Goal: Task Accomplishment & Management: Complete application form

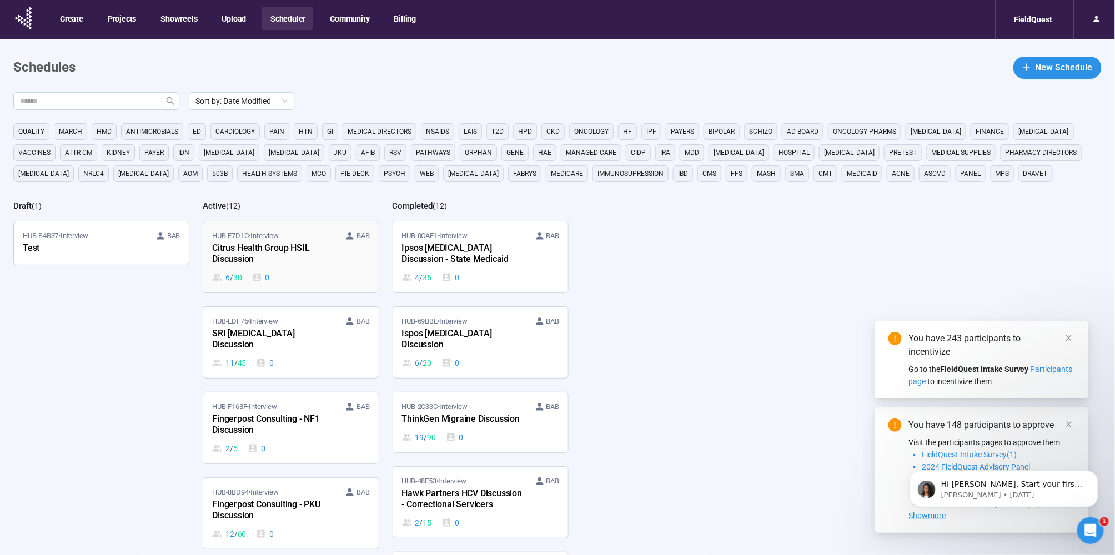
click at [320, 249] on div "Citrus Health Group HSIL Discussion" at bounding box center [273, 254] width 122 height 26
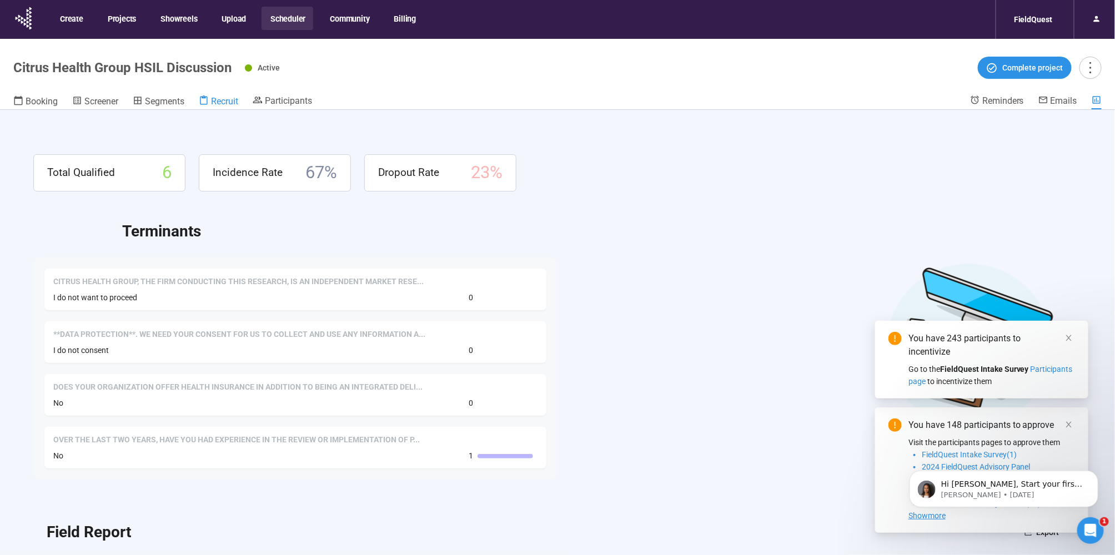
click at [233, 96] on span "Recruit" at bounding box center [224, 101] width 27 height 11
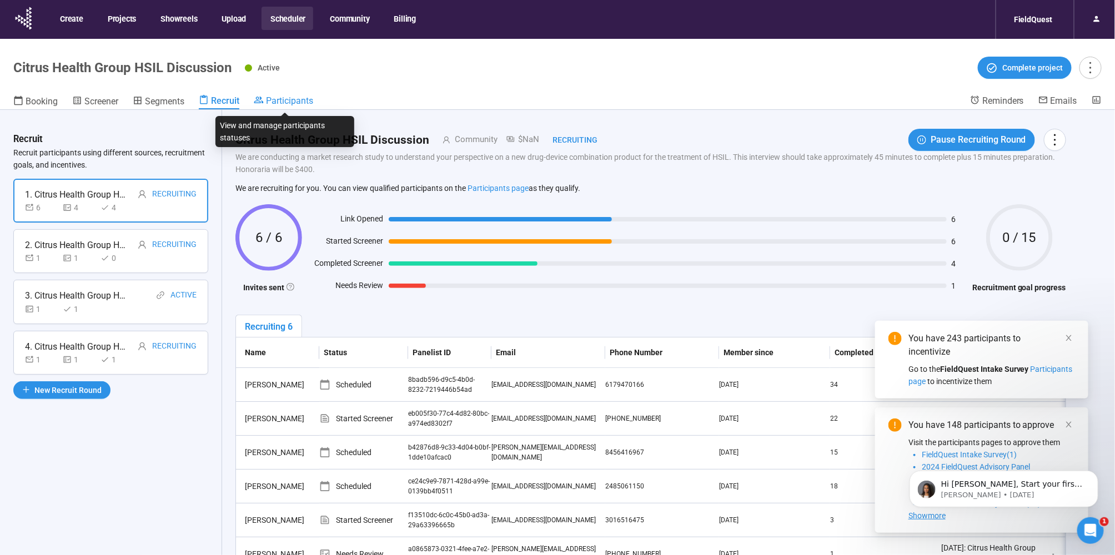
click at [298, 99] on span "Participants" at bounding box center [289, 100] width 47 height 11
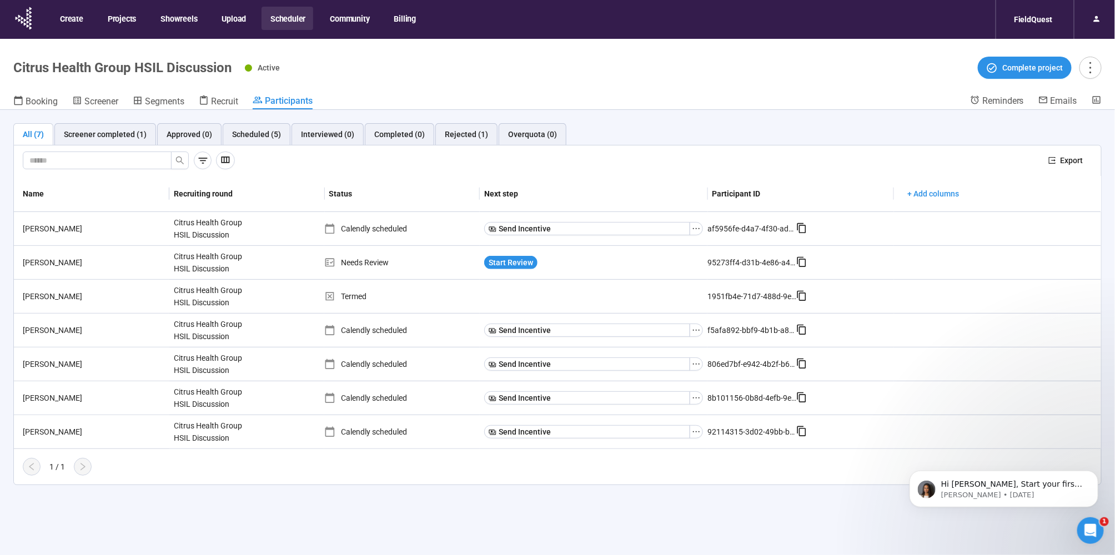
click at [293, 12] on button "Scheduler" at bounding box center [287, 18] width 52 height 23
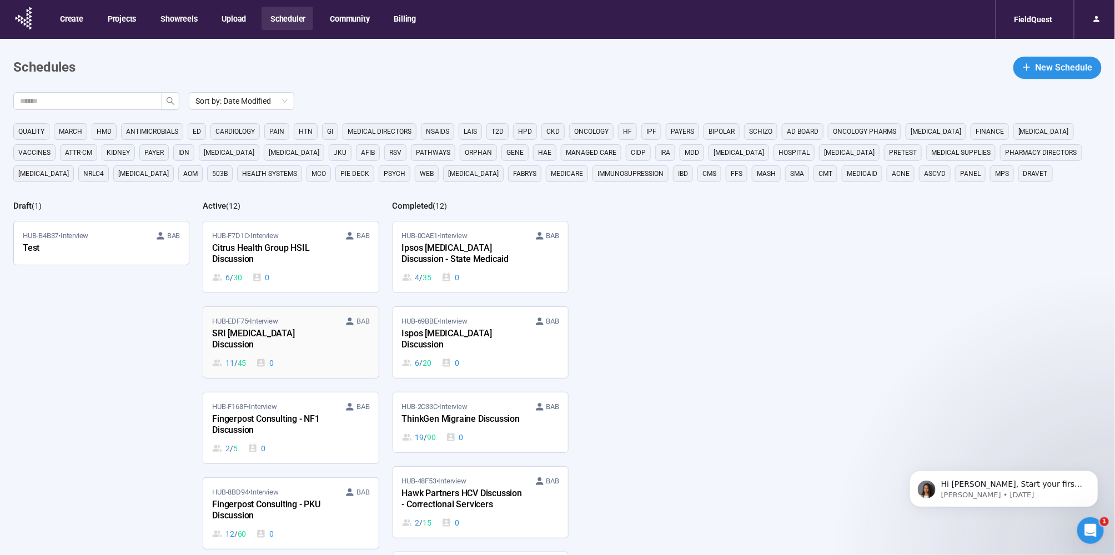
click at [229, 334] on div "SRI [MEDICAL_DATA] Discussion" at bounding box center [273, 340] width 122 height 26
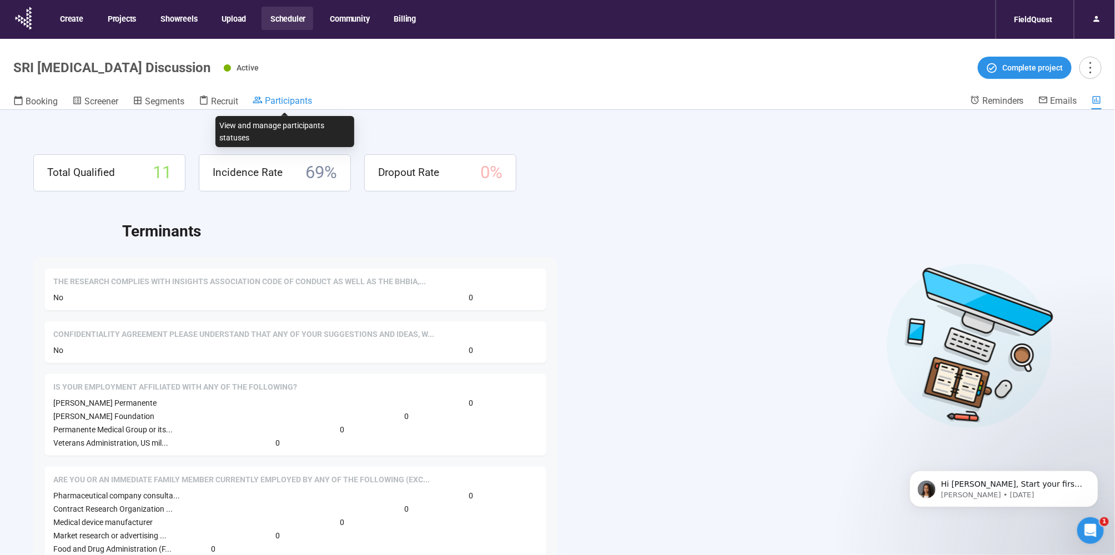
click at [285, 99] on span "Participants" at bounding box center [288, 100] width 47 height 11
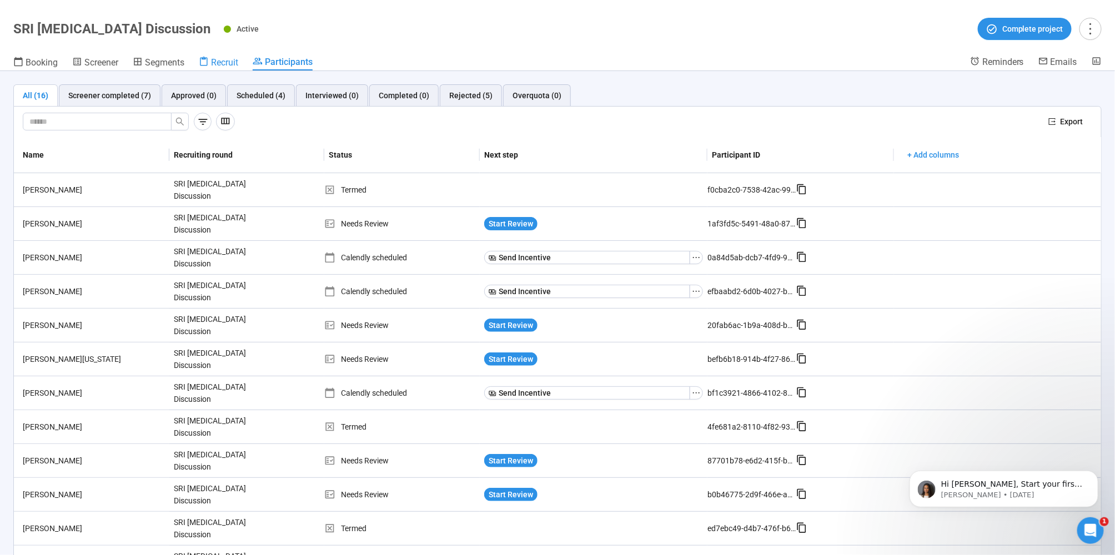
click at [219, 62] on span "Recruit" at bounding box center [224, 62] width 27 height 11
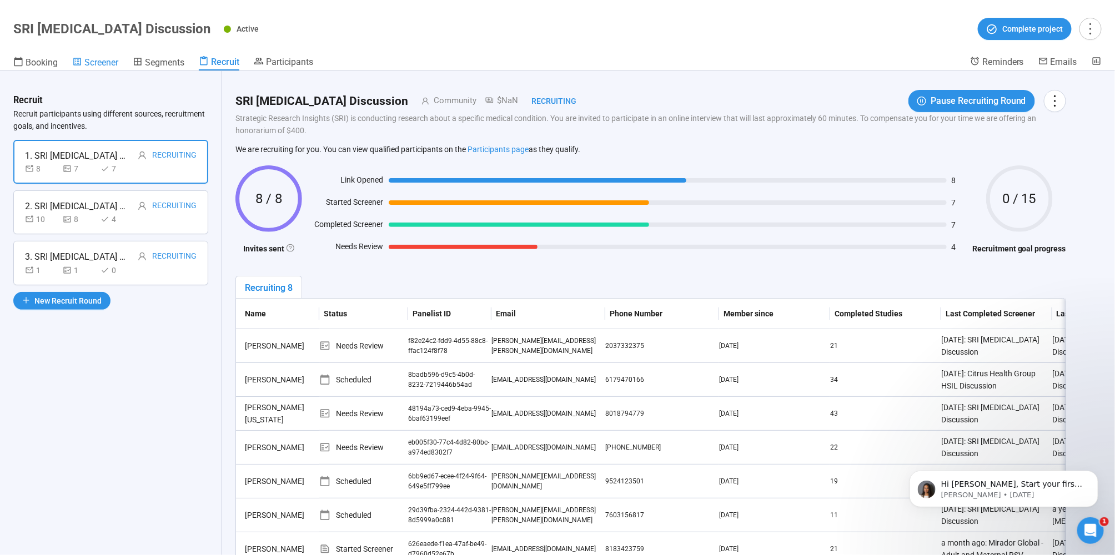
click at [98, 62] on span "Screener" at bounding box center [101, 62] width 34 height 11
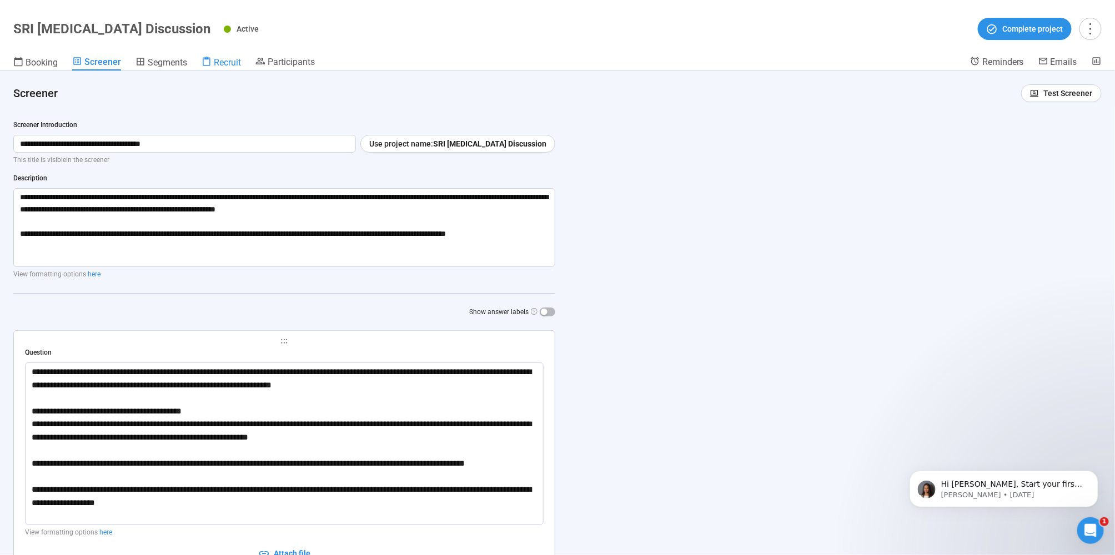
click at [226, 62] on span "Recruit" at bounding box center [227, 62] width 27 height 11
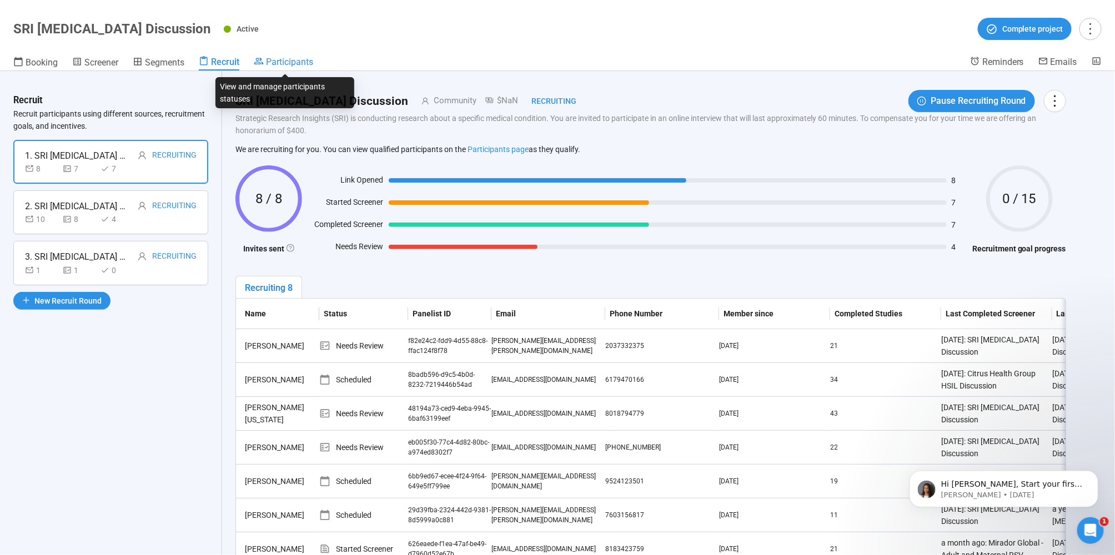
click at [292, 64] on span "Participants" at bounding box center [289, 62] width 47 height 11
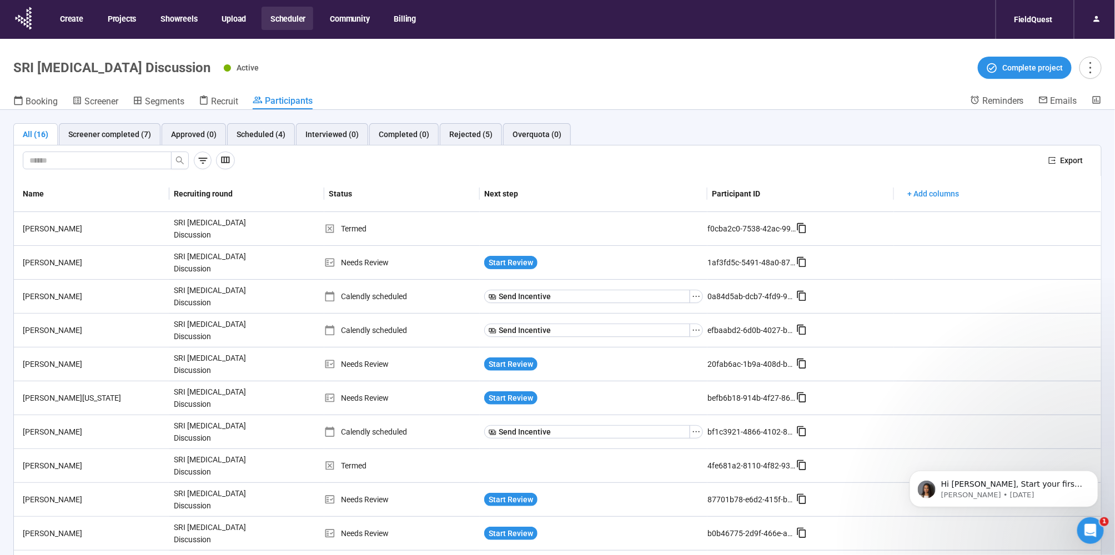
click at [293, 14] on button "Scheduler" at bounding box center [287, 18] width 52 height 23
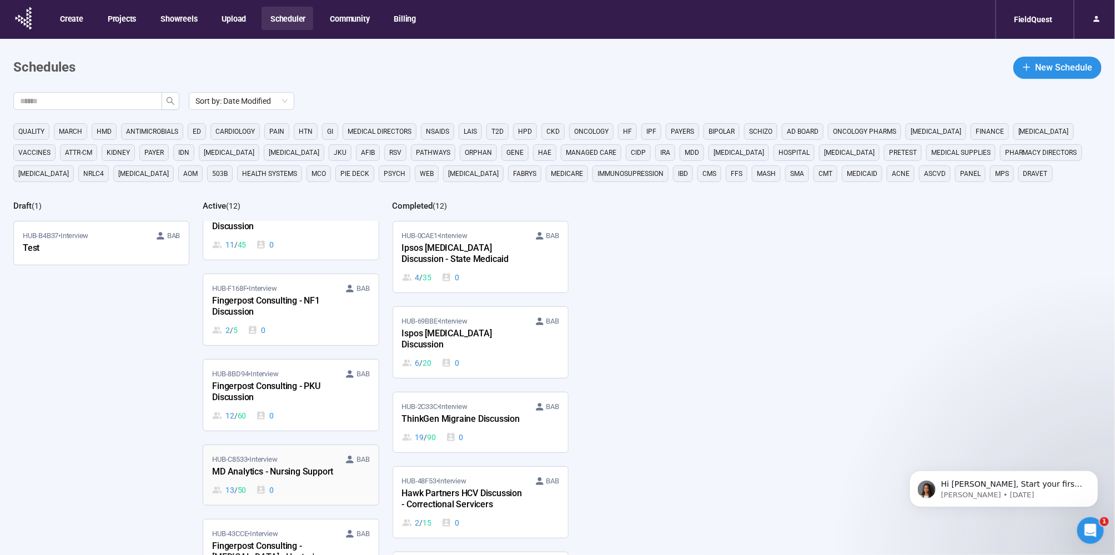
scroll to position [154, 0]
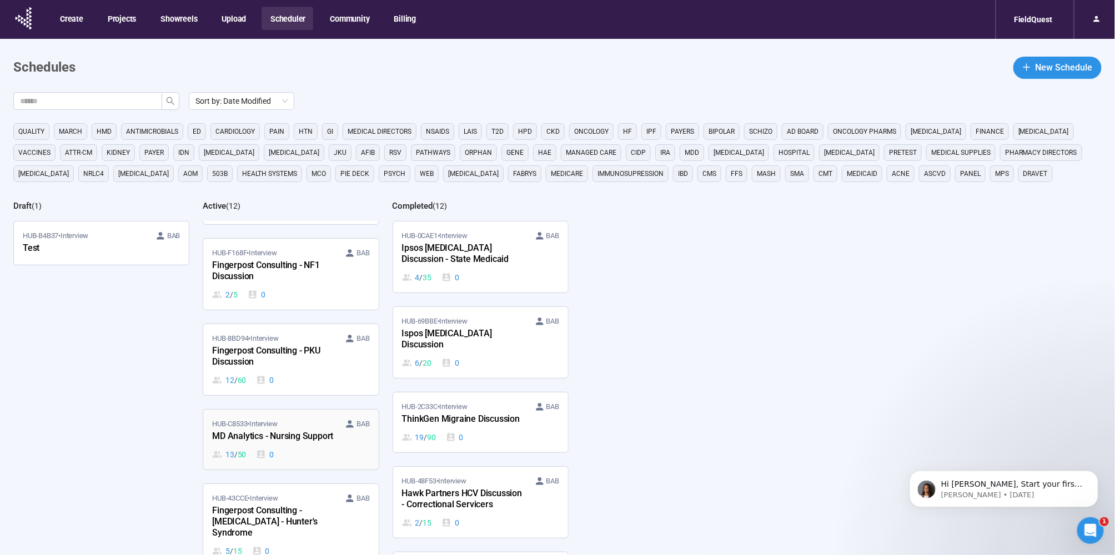
click at [294, 433] on div "HUB-C8533 • Interview BAB MD Analytics - Nursing Support 13 / 50 0" at bounding box center [290, 440] width 157 height 42
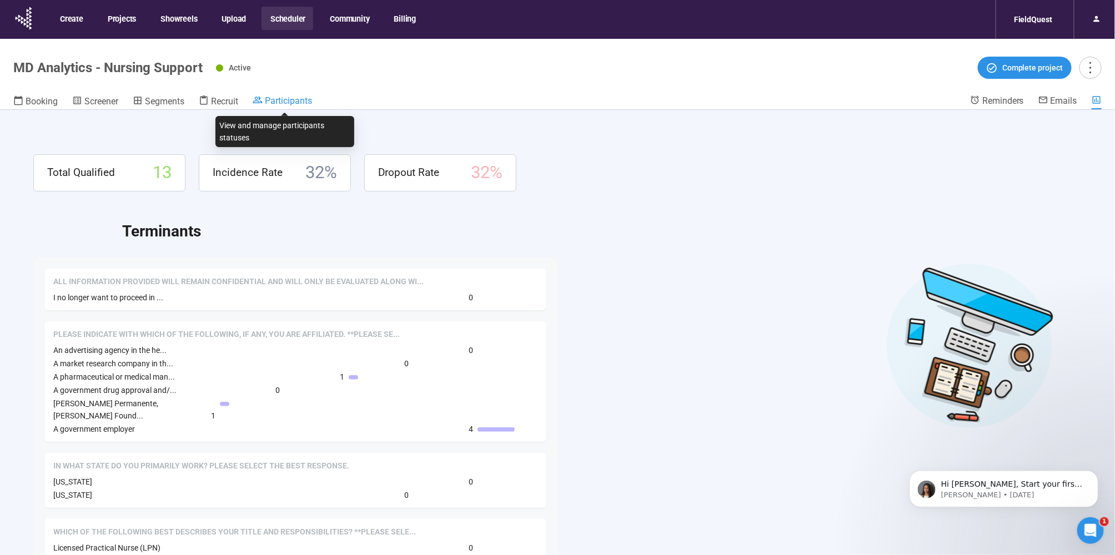
click at [283, 102] on span "Participants" at bounding box center [288, 100] width 47 height 11
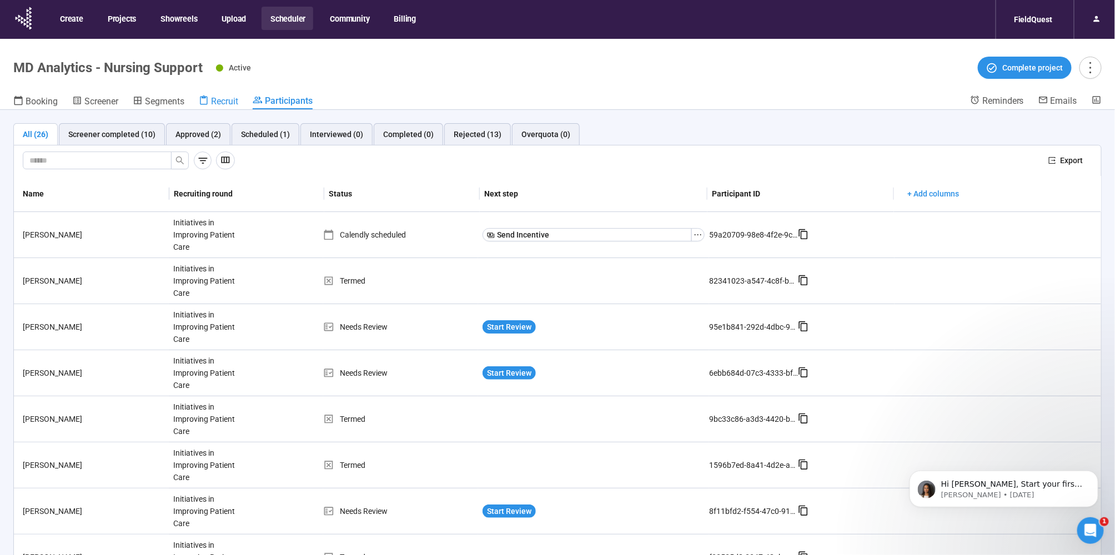
click at [233, 102] on span "Recruit" at bounding box center [224, 101] width 27 height 11
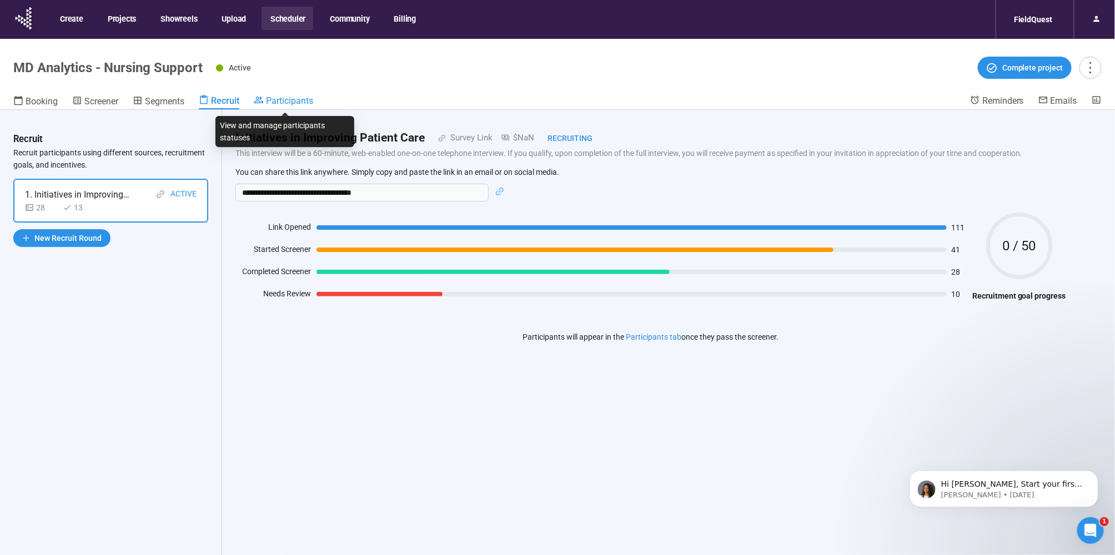
click at [289, 103] on span "Participants" at bounding box center [289, 100] width 47 height 11
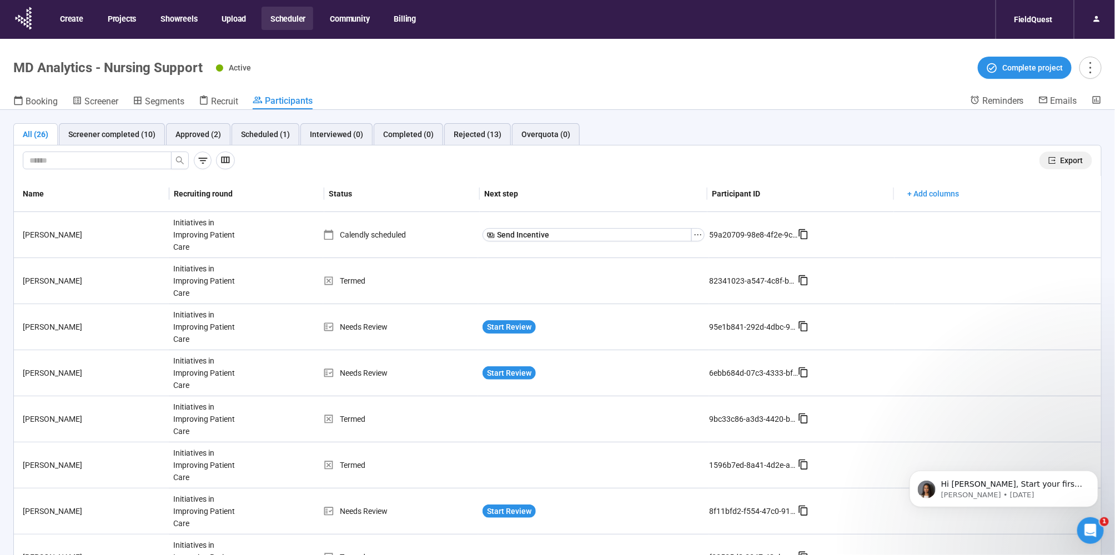
click at [1071, 157] on span "Export" at bounding box center [1071, 160] width 23 height 12
click at [287, 9] on button "Scheduler" at bounding box center [287, 18] width 52 height 23
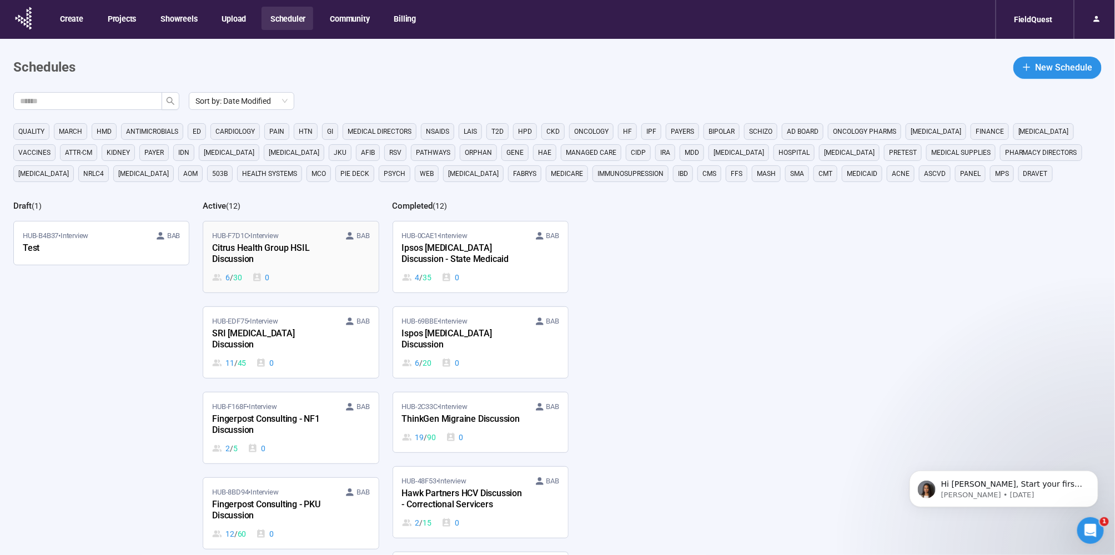
click at [276, 259] on div "Citrus Health Group HSIL Discussion" at bounding box center [273, 254] width 122 height 26
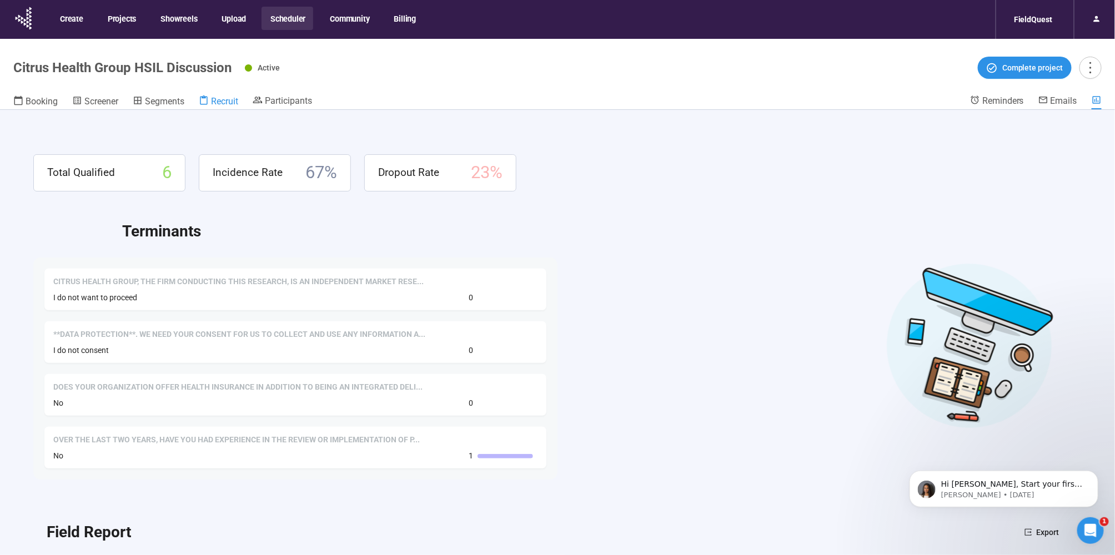
click at [220, 97] on span "Recruit" at bounding box center [224, 101] width 27 height 11
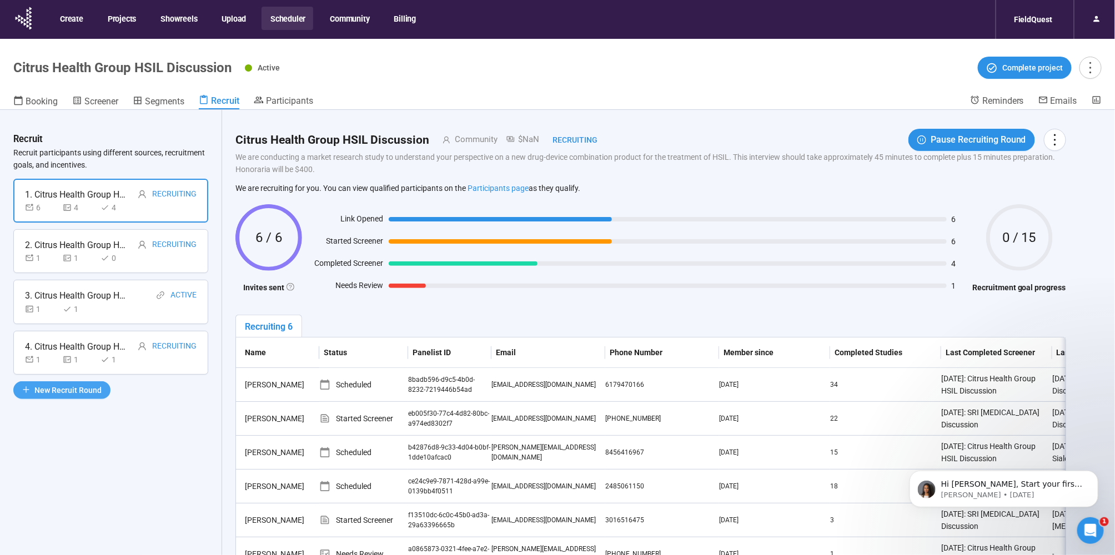
click at [66, 384] on span "New Recruit Round" at bounding box center [67, 390] width 67 height 12
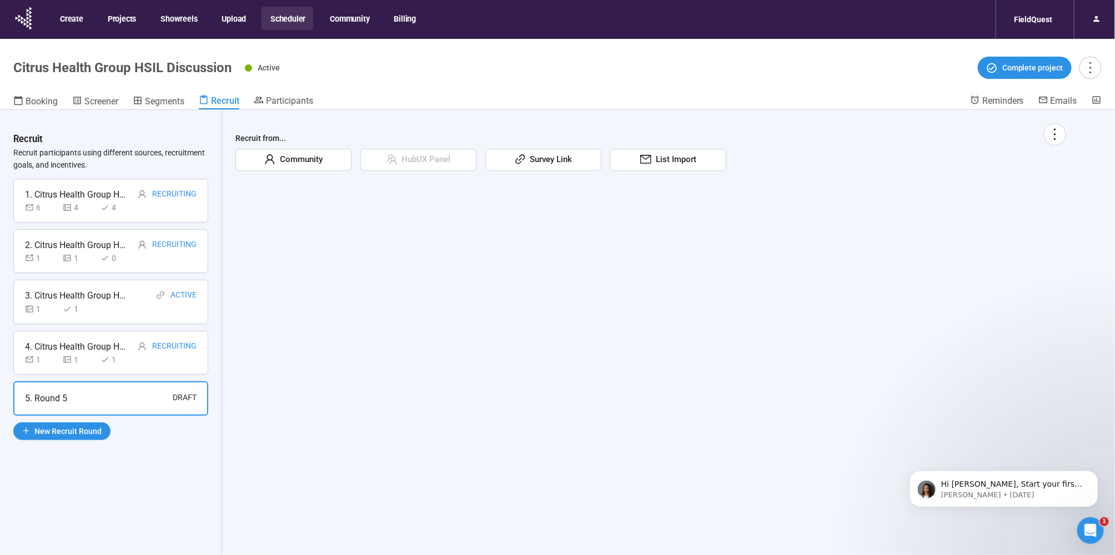
click at [298, 158] on span "Community" at bounding box center [298, 159] width 47 height 13
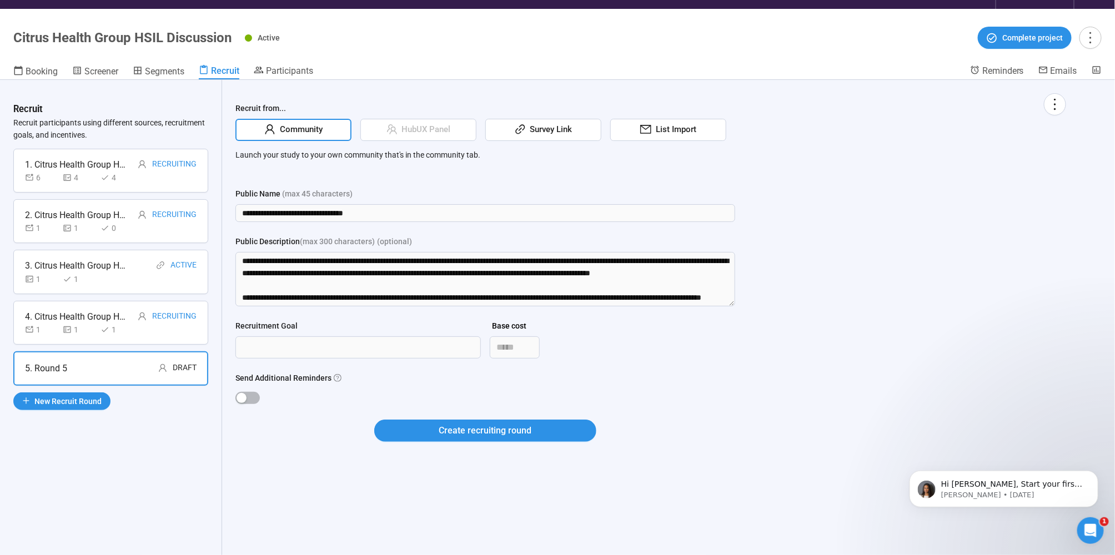
scroll to position [31, 0]
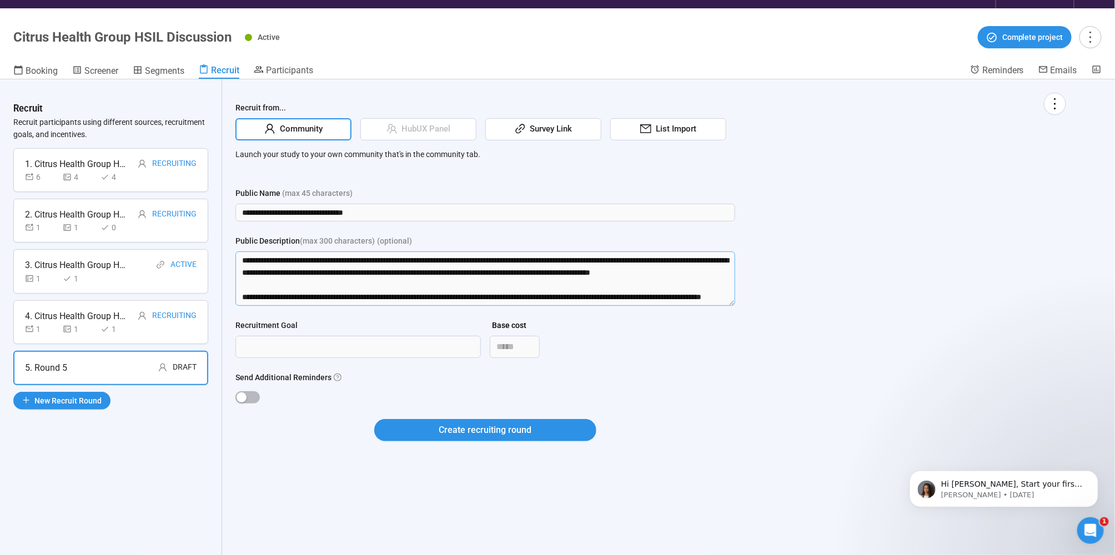
drag, startPoint x: 392, startPoint y: 257, endPoint x: 533, endPoint y: 263, distance: 141.7
click at [533, 263] on textarea "**********" at bounding box center [485, 278] width 500 height 54
drag, startPoint x: 250, startPoint y: 293, endPoint x: 747, endPoint y: 355, distance: 500.7
click at [747, 355] on div "**********" at bounding box center [650, 274] width 830 height 362
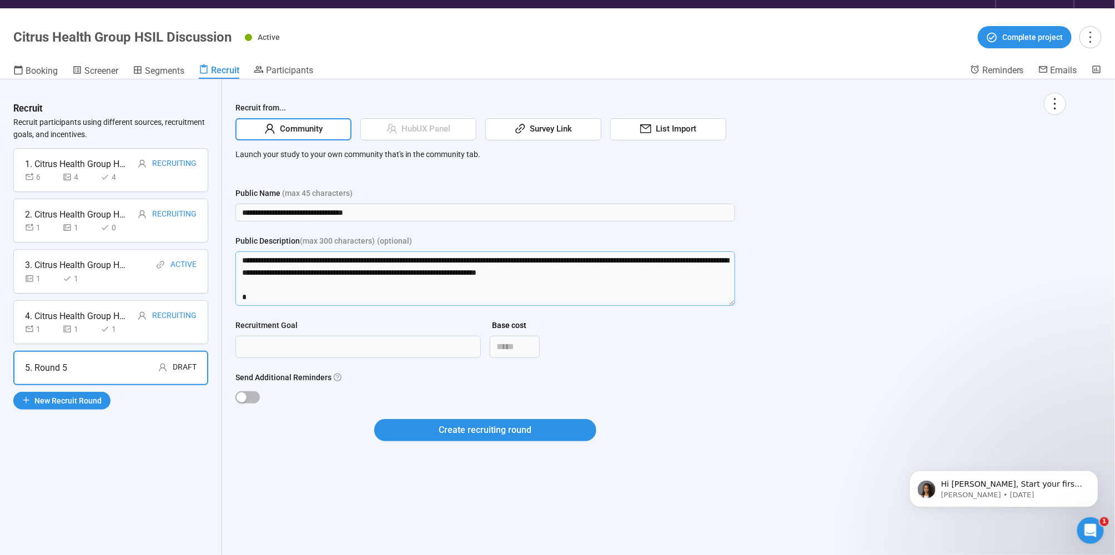
scroll to position [0, 0]
drag, startPoint x: 250, startPoint y: 294, endPoint x: 218, endPoint y: 289, distance: 32.5
click at [218, 289] on div "**********" at bounding box center [557, 321] width 1115 height 484
type textarea "**********"
click at [256, 341] on input "Recruitment Goal" at bounding box center [358, 346] width 244 height 21
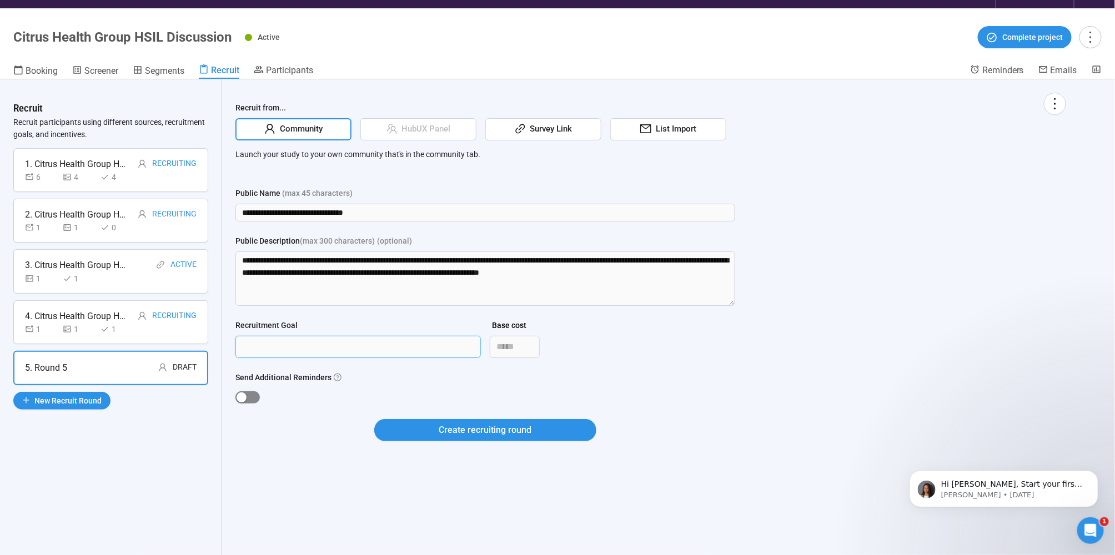
type input "**"
click at [237, 392] on div "button" at bounding box center [241, 397] width 10 height 10
click at [460, 427] on span "Create recruiting round" at bounding box center [485, 430] width 93 height 14
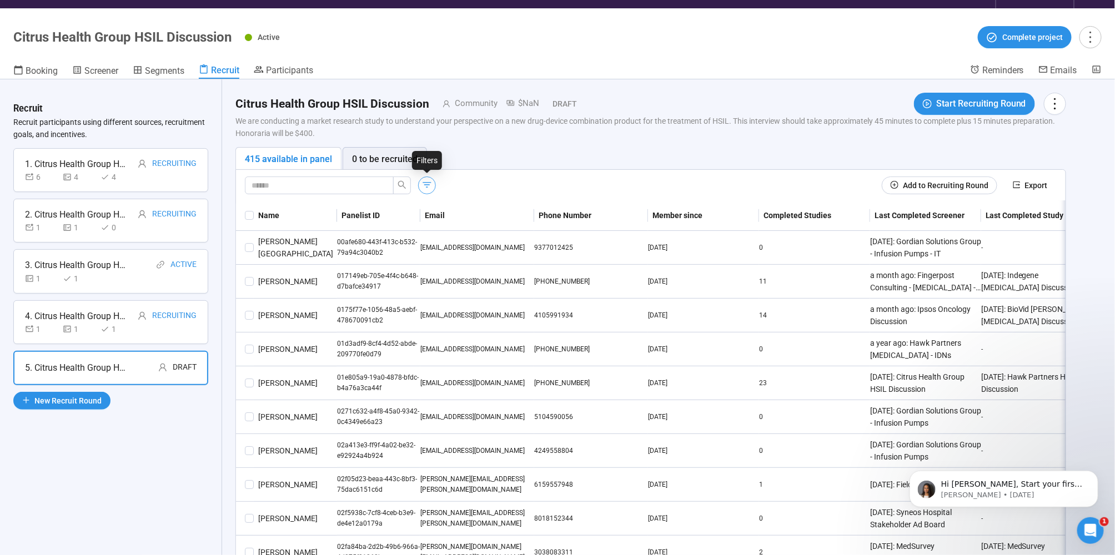
click at [430, 186] on icon "button" at bounding box center [426, 184] width 11 height 11
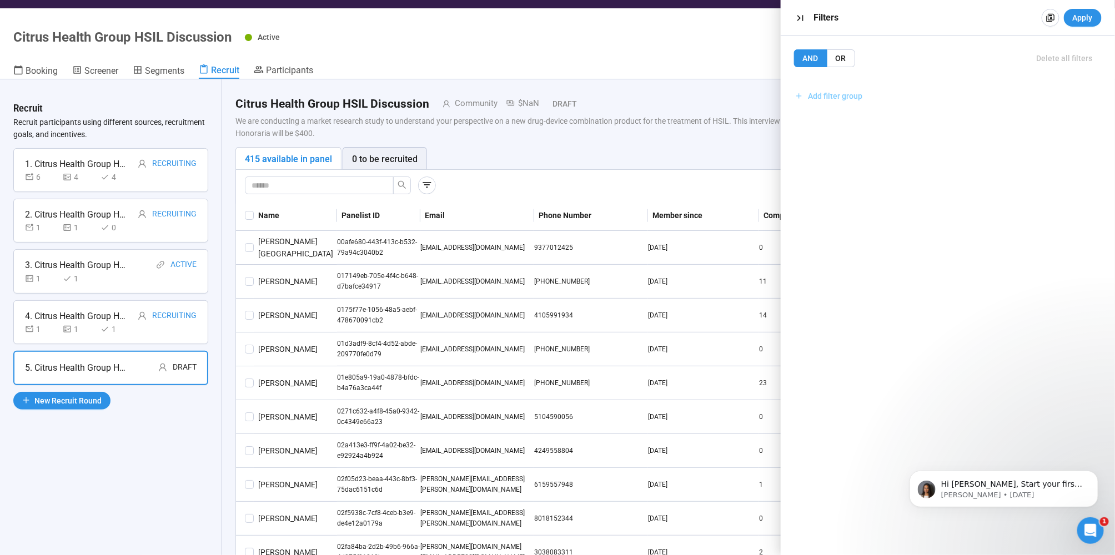
click at [858, 93] on span "Add filter group" at bounding box center [835, 96] width 54 height 12
click at [849, 122] on span "Add filter" at bounding box center [948, 120] width 292 height 12
click at [853, 130] on input "search" at bounding box center [948, 131] width 280 height 17
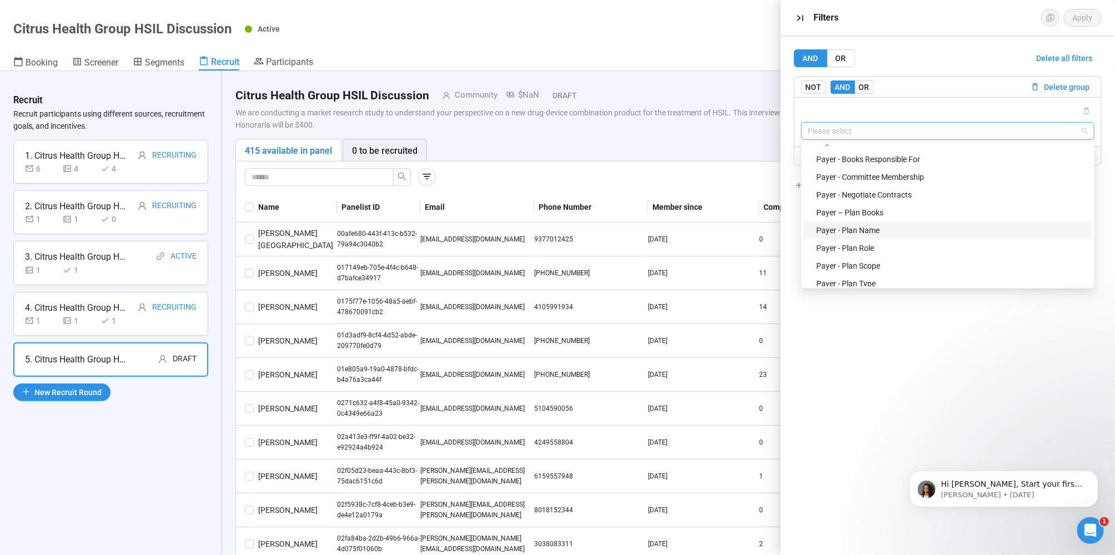
scroll to position [786, 0]
click at [884, 202] on div "Payer - Plan Role" at bounding box center [951, 202] width 269 height 12
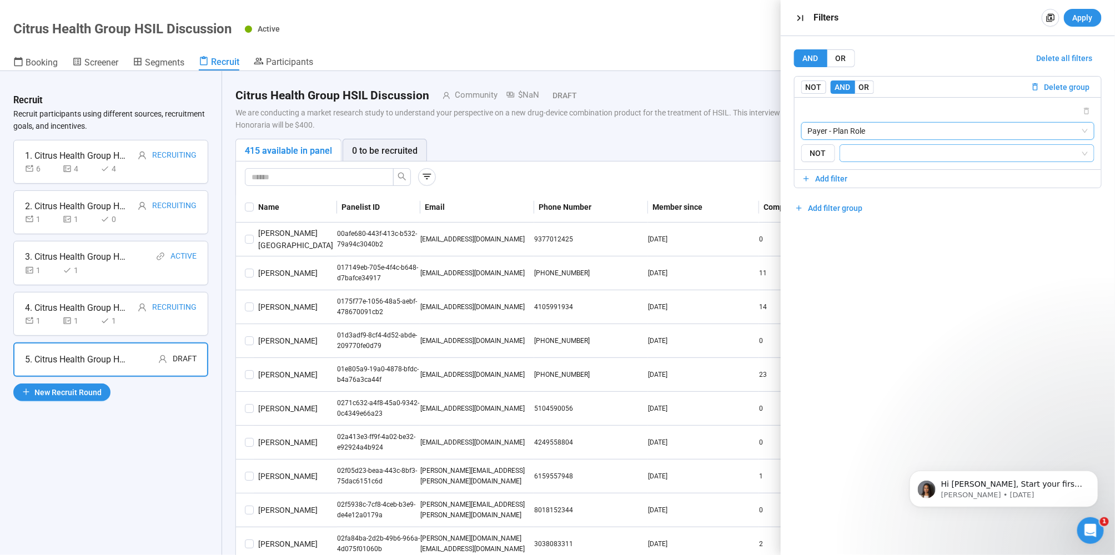
click at [900, 148] on input "search" at bounding box center [964, 153] width 234 height 13
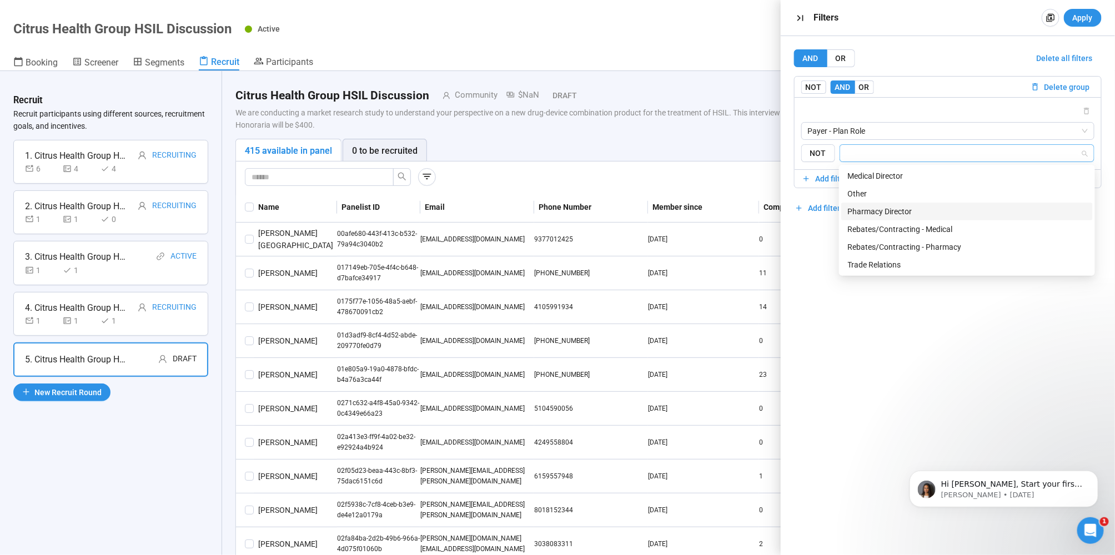
click at [904, 207] on div "Pharmacy Director" at bounding box center [967, 211] width 238 height 12
click at [833, 322] on div "AND OR Delete all filters NOT AND OR Delete group Payer - Plan Role {"type":"RE…" at bounding box center [947, 295] width 334 height 519
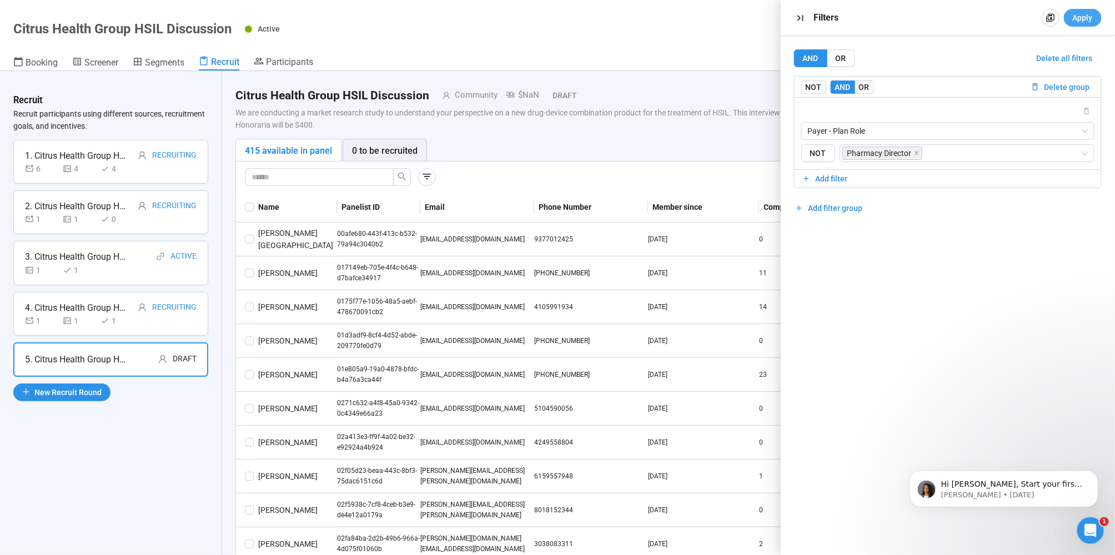
drag, startPoint x: 1087, startPoint y: 13, endPoint x: 910, endPoint y: 146, distance: 221.6
click at [1086, 13] on span "Apply" at bounding box center [1082, 18] width 20 height 12
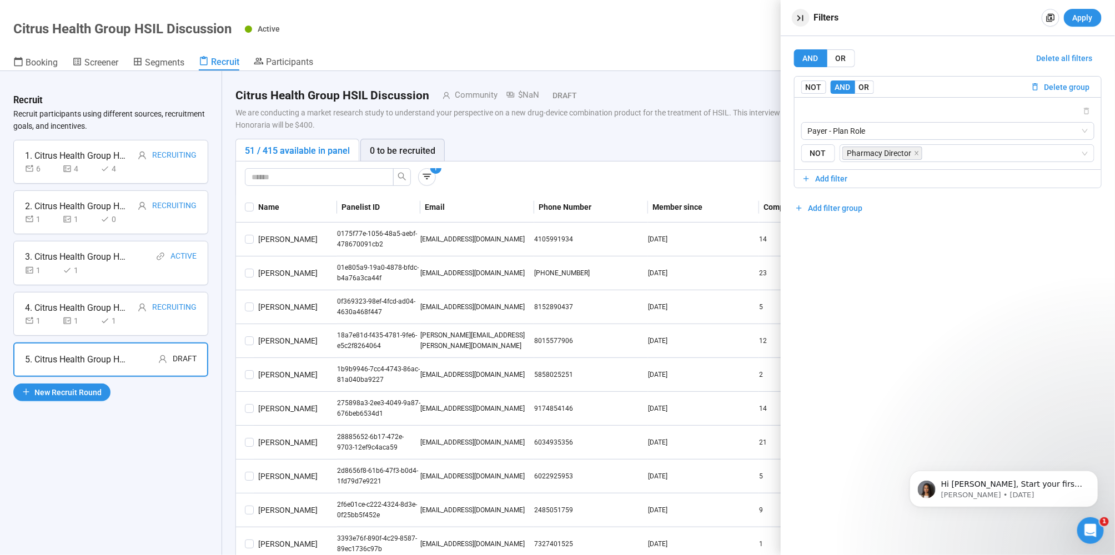
click at [799, 16] on icon "button" at bounding box center [800, 18] width 12 height 12
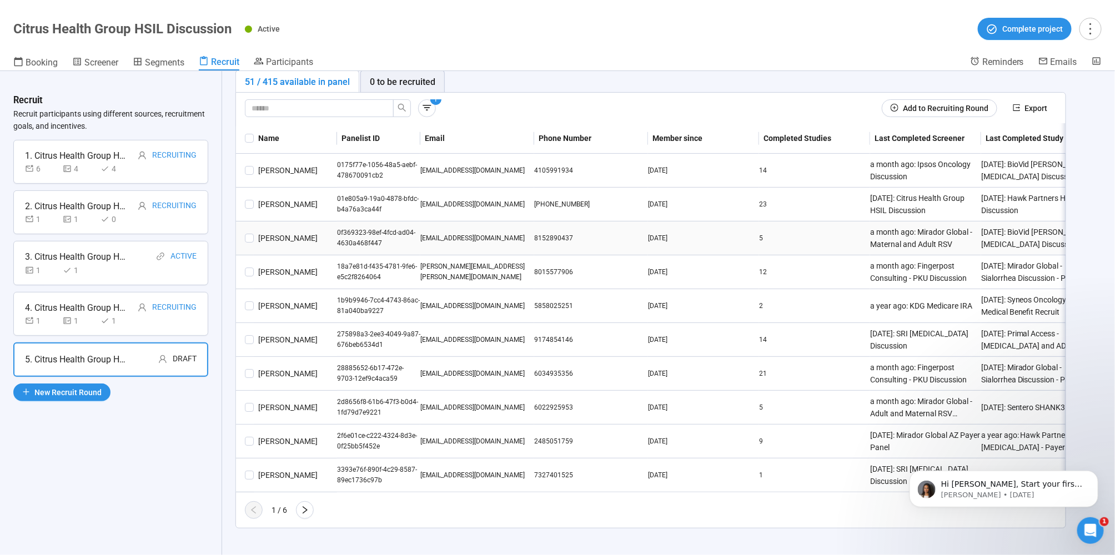
scroll to position [79, 0]
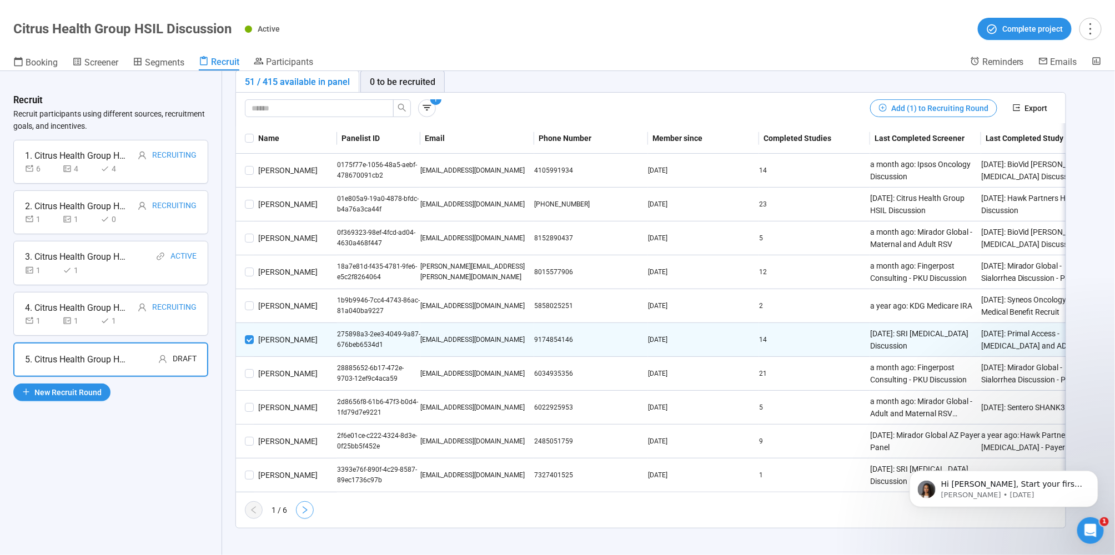
click at [302, 507] on icon "right" at bounding box center [304, 510] width 9 height 9
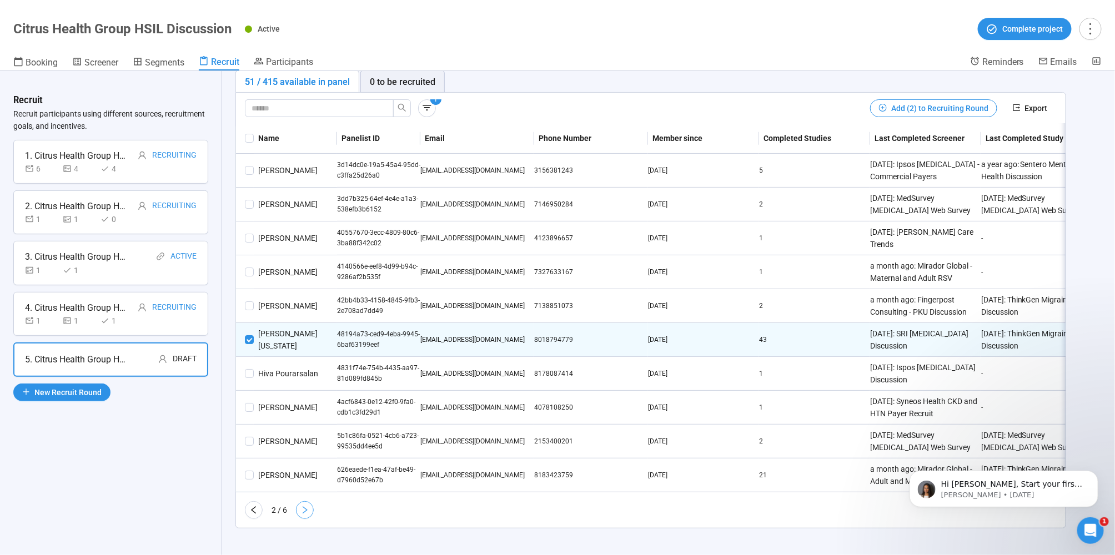
click at [307, 511] on icon "right" at bounding box center [304, 510] width 9 height 9
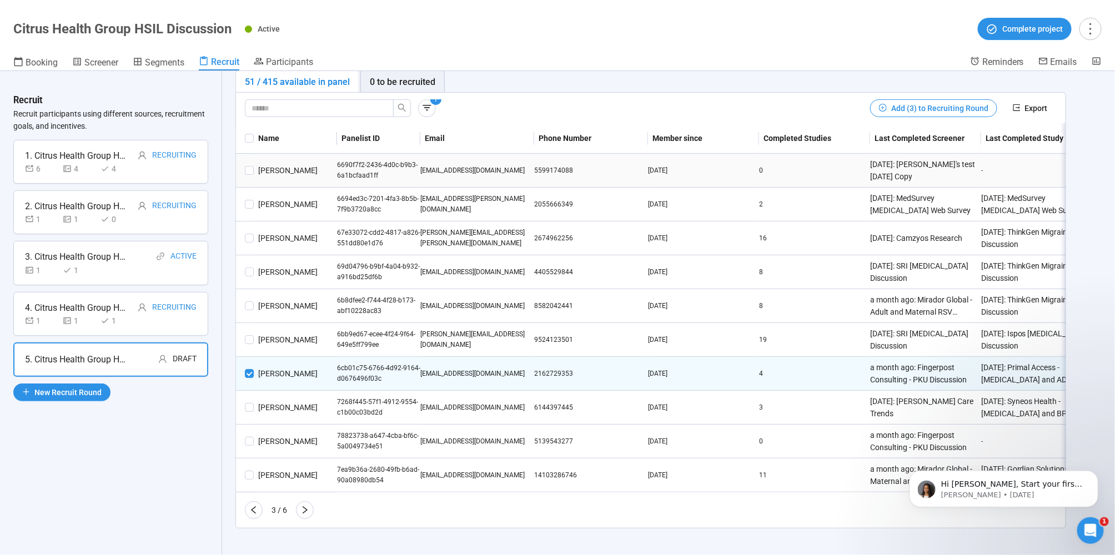
click at [920, 102] on span "Add (3) to Recruiting Round" at bounding box center [939, 108] width 97 height 12
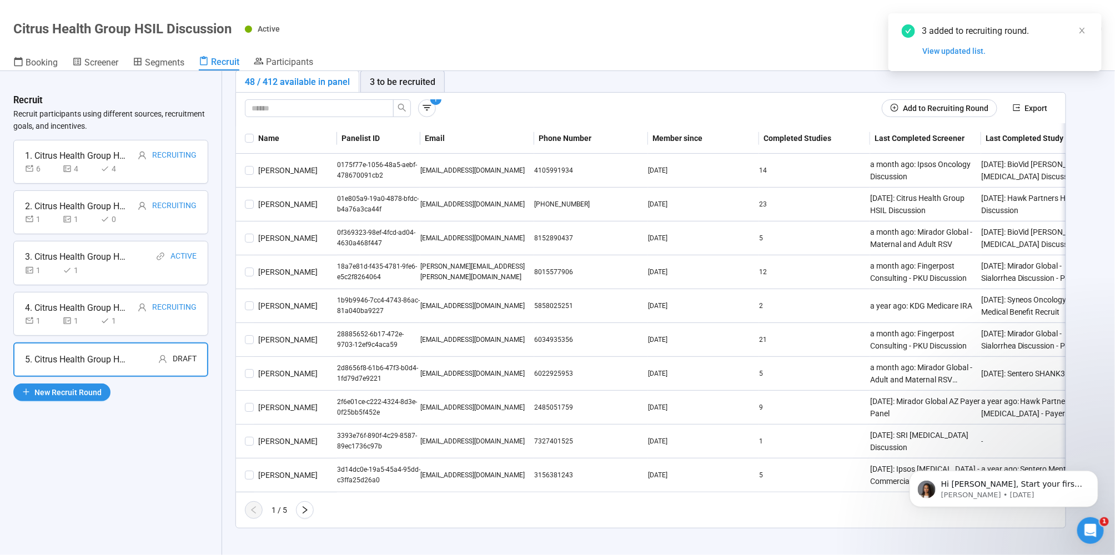
scroll to position [0, 0]
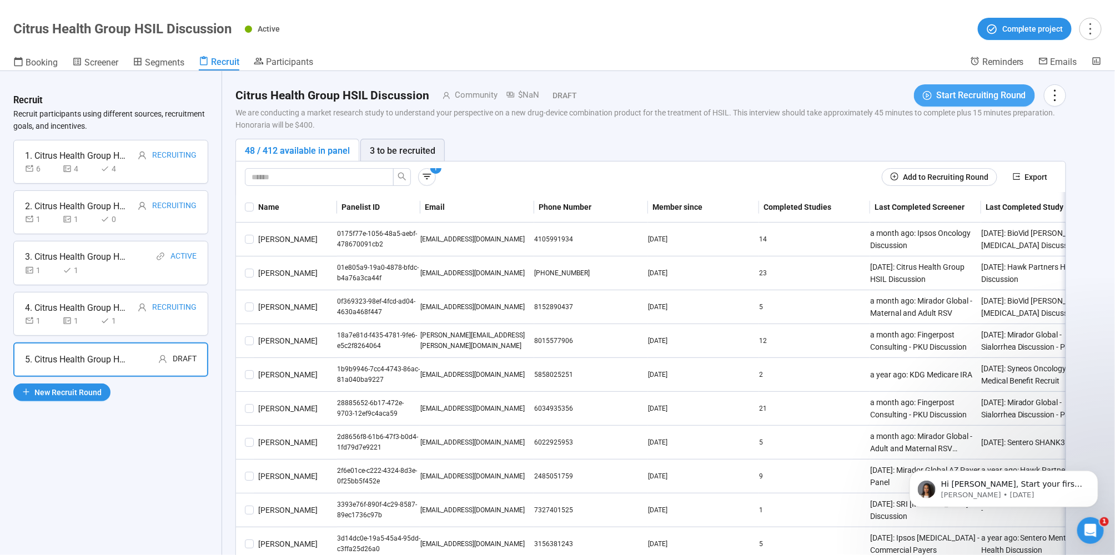
click at [946, 92] on span "Start Recruiting Round" at bounding box center [981, 95] width 90 height 14
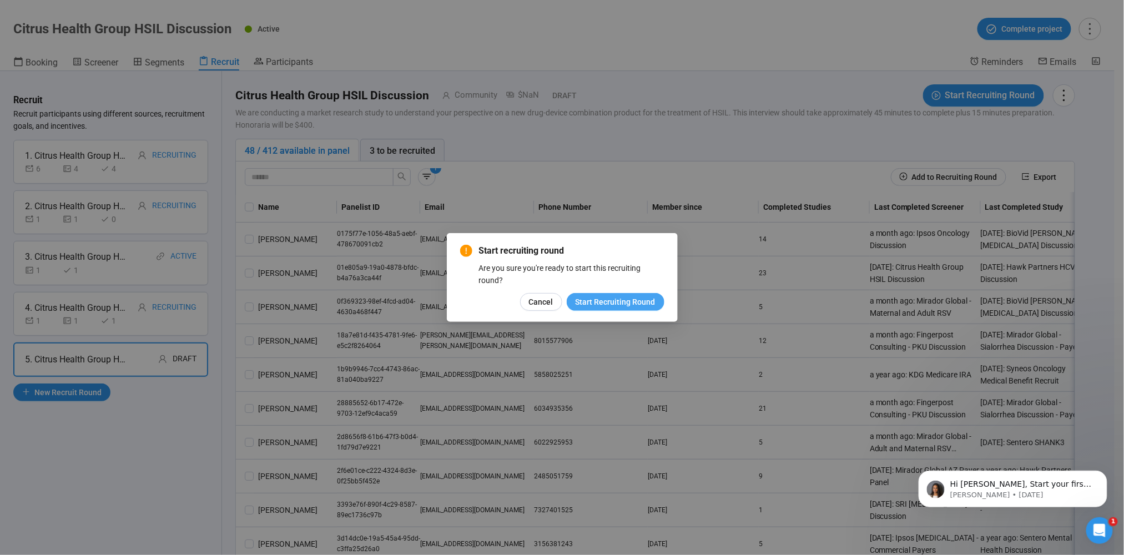
click at [612, 300] on span "Start Recruiting Round" at bounding box center [616, 302] width 80 height 12
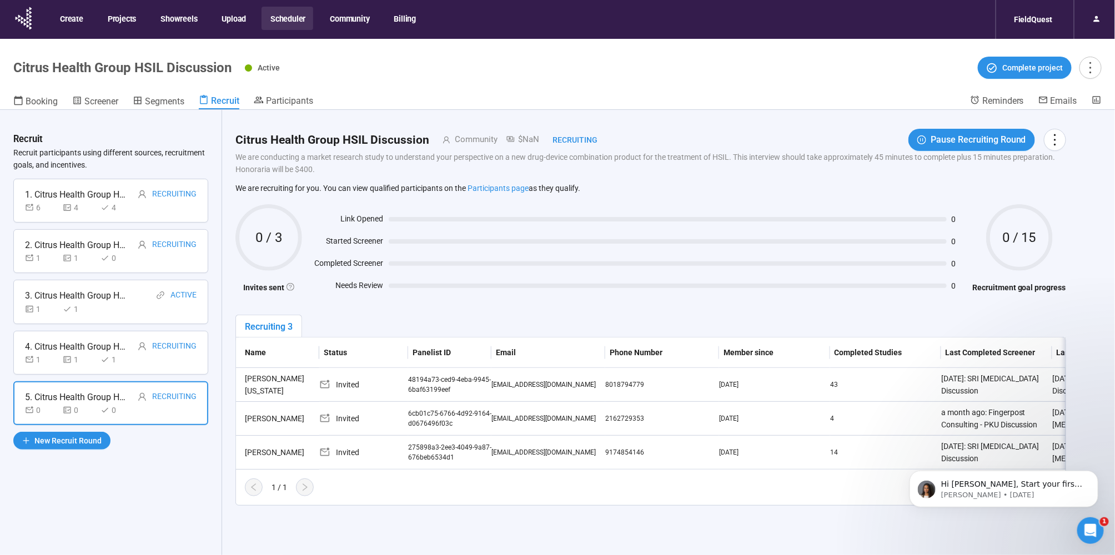
click at [291, 20] on button "Scheduler" at bounding box center [287, 18] width 52 height 23
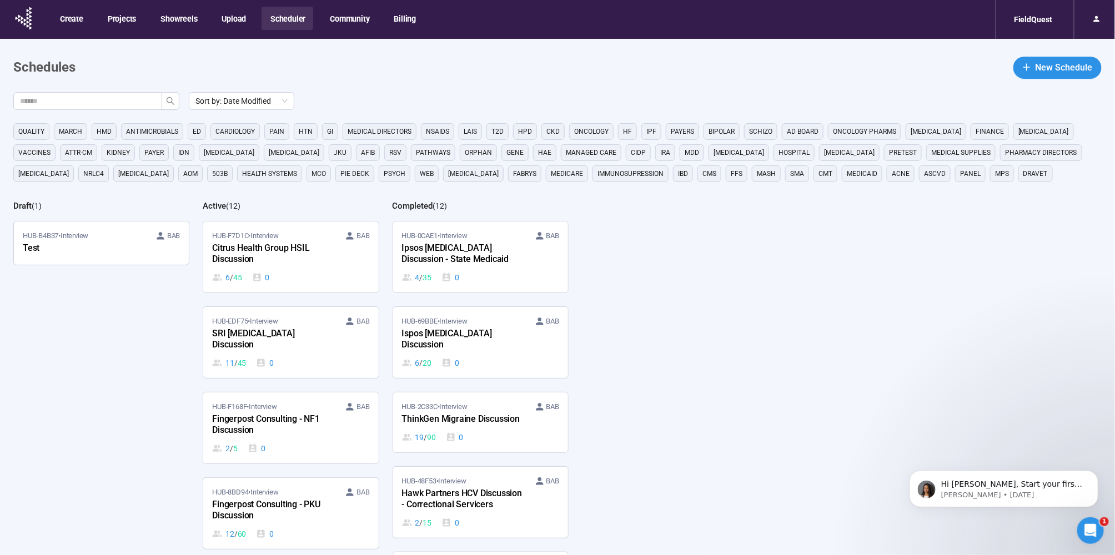
click at [304, 337] on div "SRI [MEDICAL_DATA] Discussion" at bounding box center [273, 340] width 122 height 26
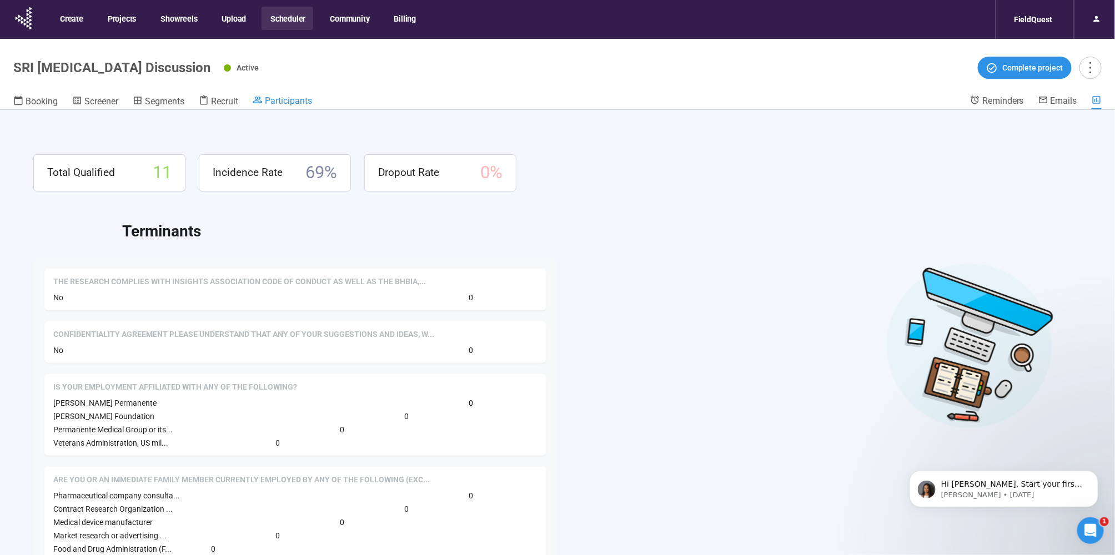
click at [294, 101] on span "Participants" at bounding box center [288, 100] width 47 height 11
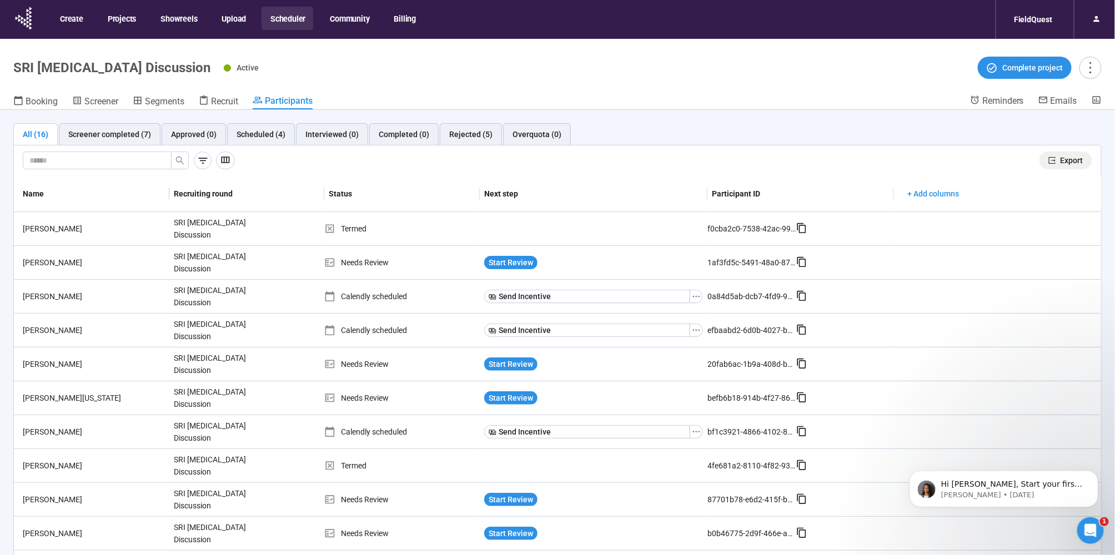
click at [1047, 160] on button "Export" at bounding box center [1065, 161] width 53 height 18
click at [220, 103] on span "Recruit" at bounding box center [224, 101] width 27 height 11
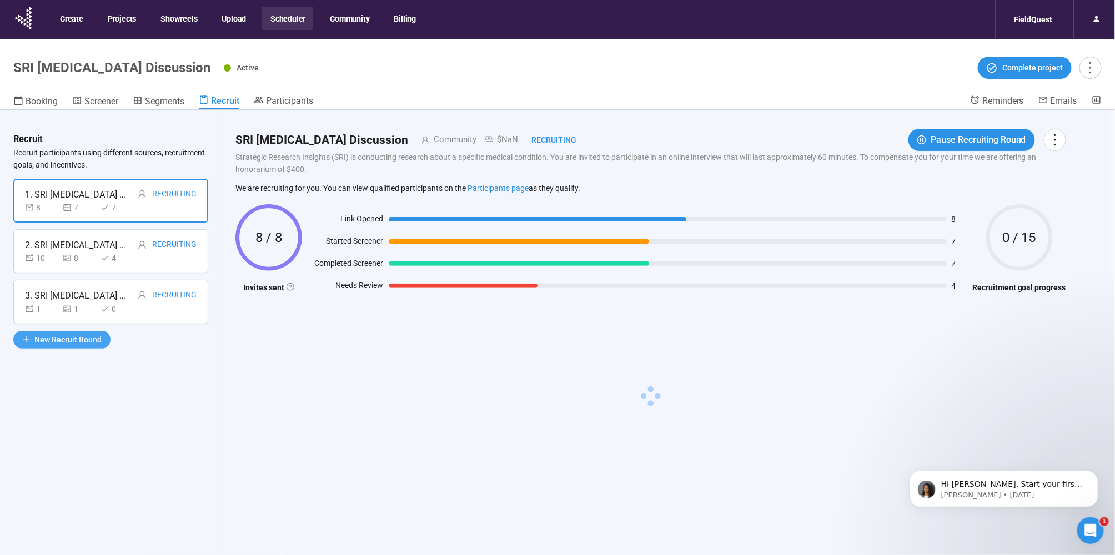
click at [91, 334] on span "New Recruit Round" at bounding box center [67, 340] width 67 height 12
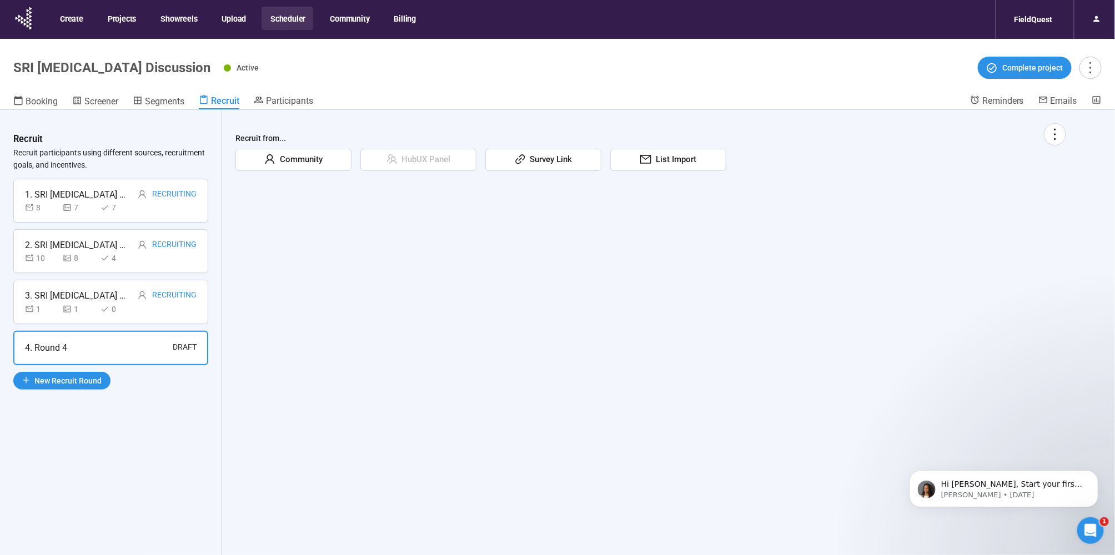
click at [310, 169] on div "Community" at bounding box center [293, 160] width 116 height 22
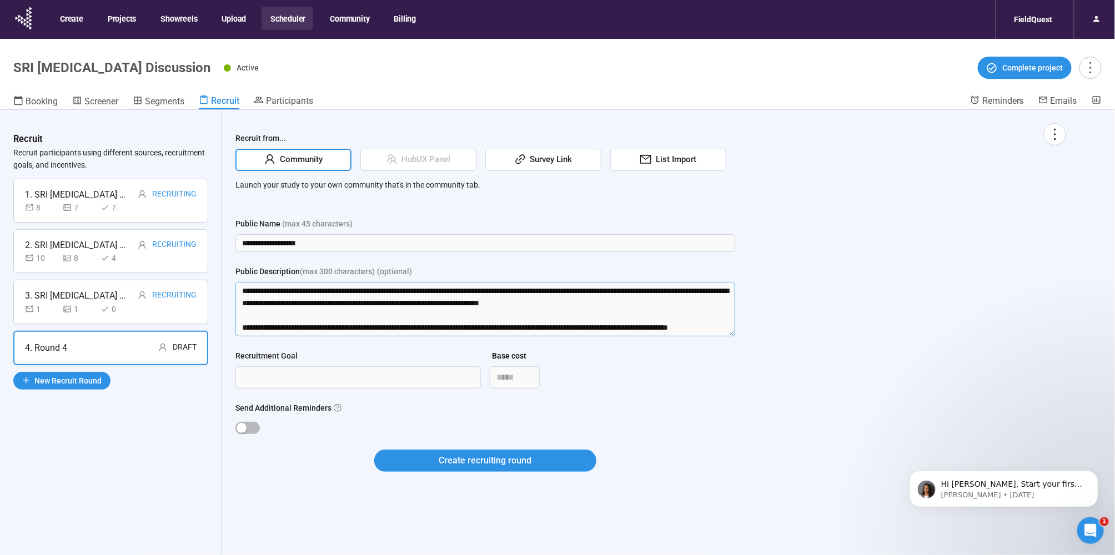
scroll to position [37, 0]
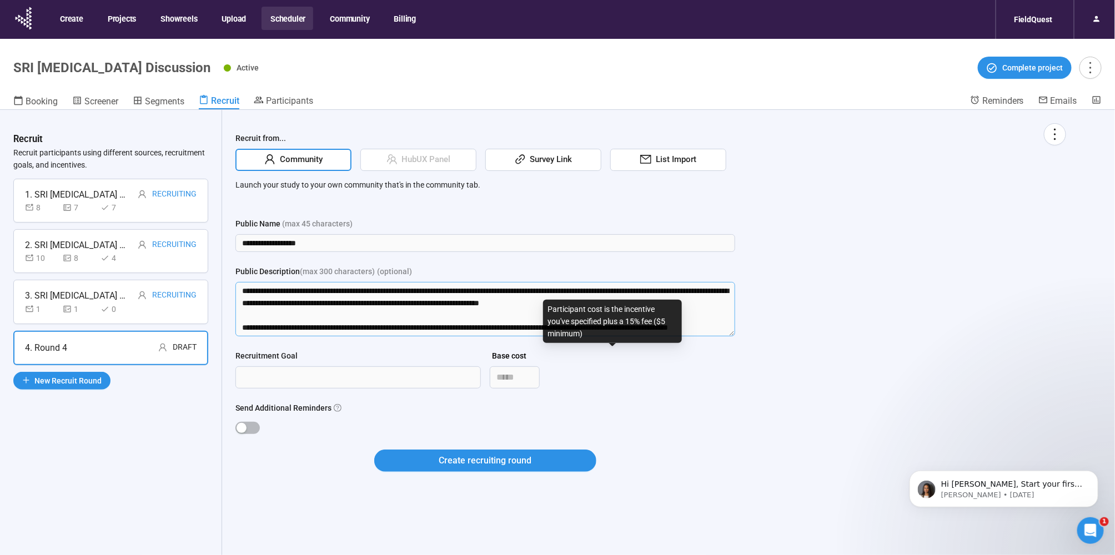
drag, startPoint x: 680, startPoint y: 309, endPoint x: 735, endPoint y: 386, distance: 94.7
click at [735, 386] on div "**********" at bounding box center [650, 304] width 830 height 362
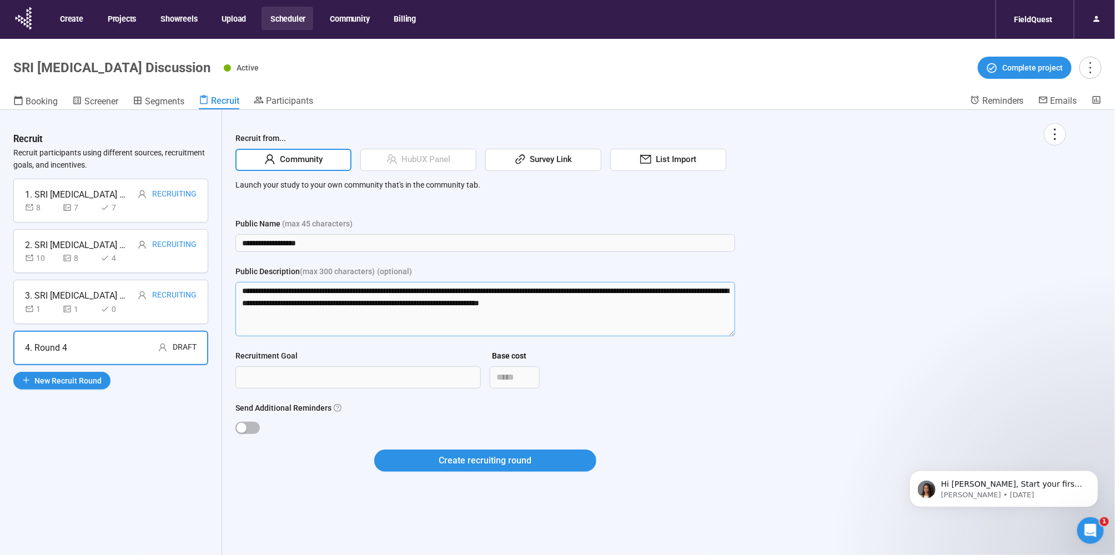
scroll to position [0, 0]
type textarea "**********"
click at [239, 430] on div "button" at bounding box center [241, 428] width 10 height 10
click at [249, 379] on input "Recruitment Goal" at bounding box center [358, 377] width 244 height 21
type input "*"
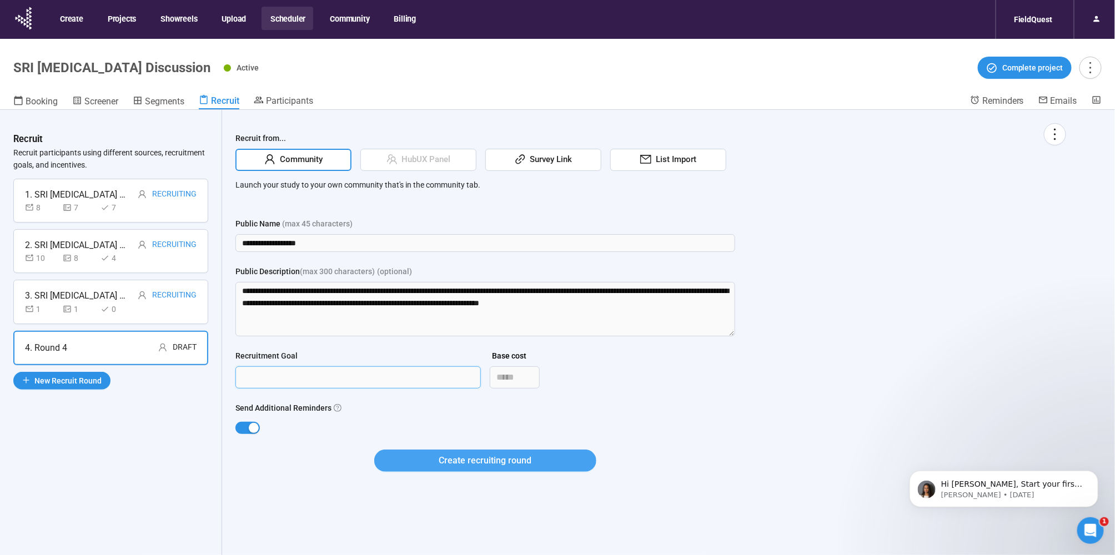
click at [506, 455] on span "Create recruiting round" at bounding box center [485, 461] width 93 height 14
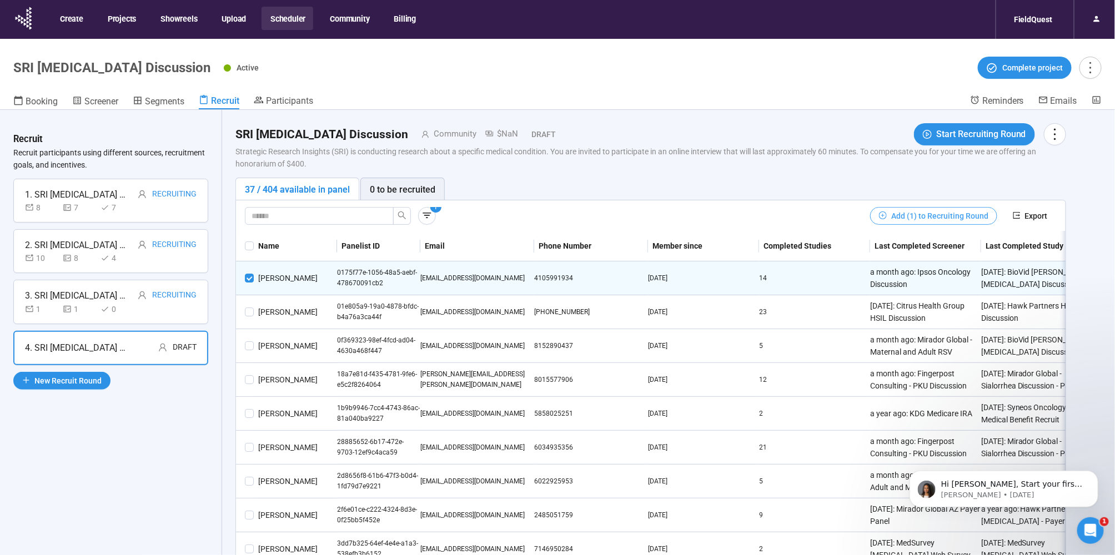
click at [911, 211] on span "Add (1) to Recruiting Round" at bounding box center [939, 216] width 97 height 12
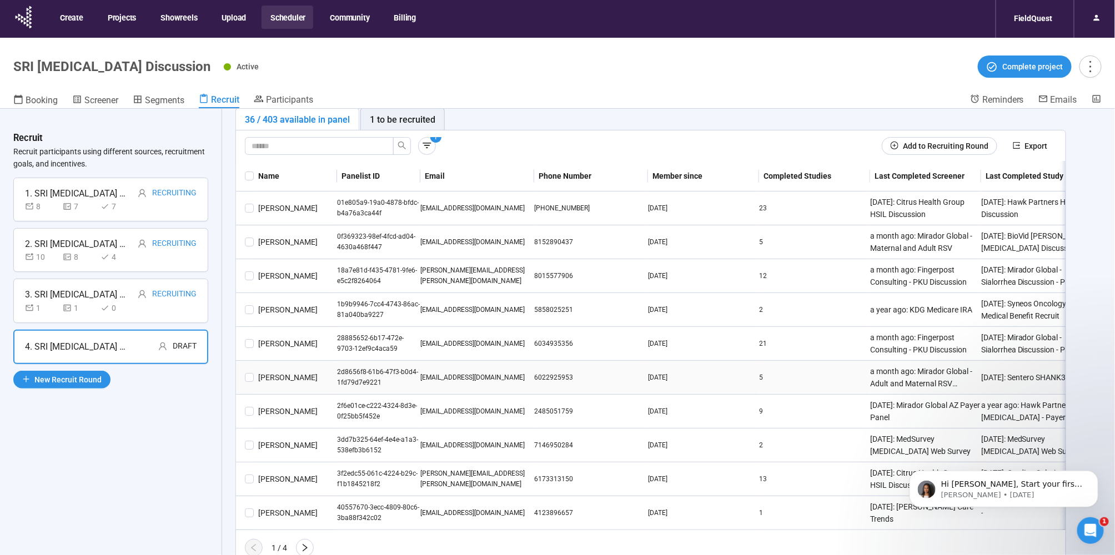
scroll to position [39, 0]
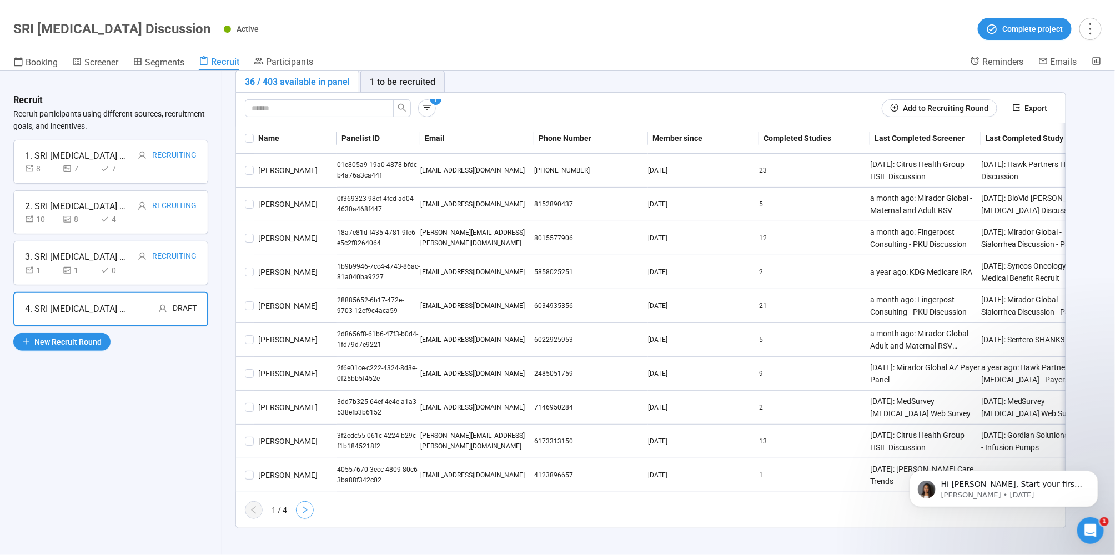
click at [303, 506] on icon "right" at bounding box center [304, 510] width 9 height 9
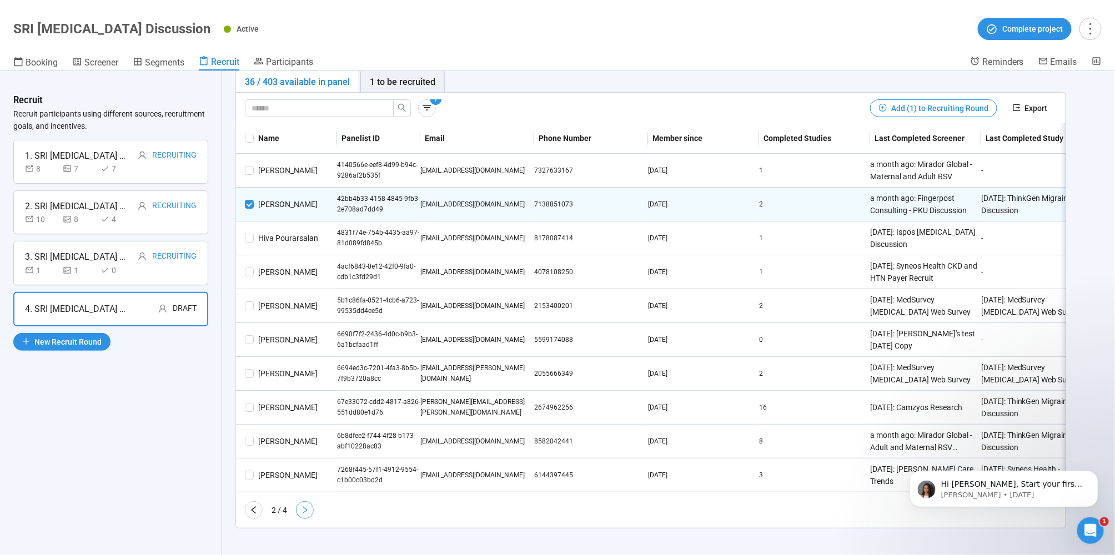
click at [302, 507] on icon "right" at bounding box center [304, 510] width 9 height 9
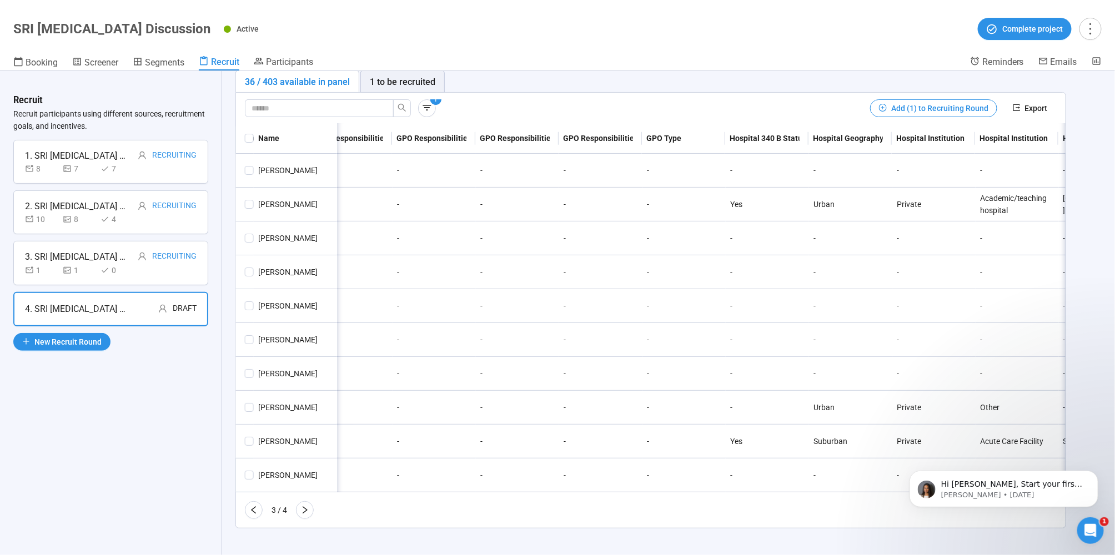
scroll to position [0, 0]
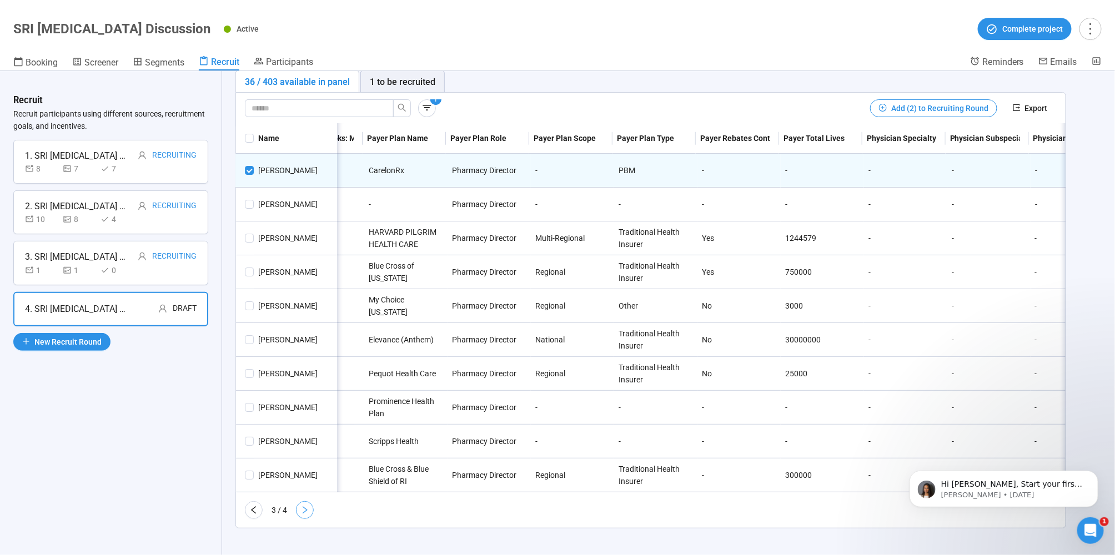
click at [309, 507] on icon "right" at bounding box center [304, 510] width 9 height 9
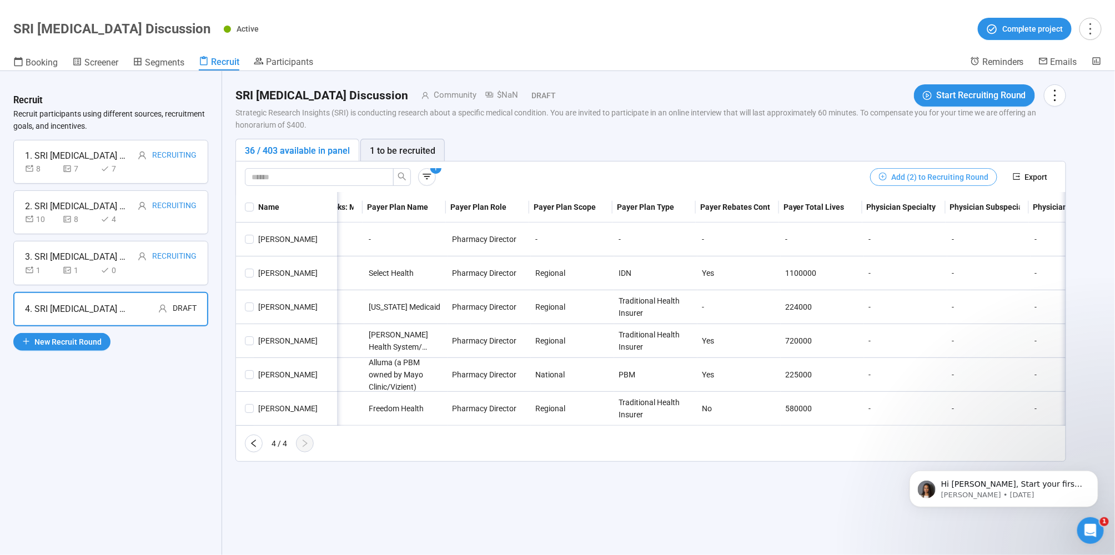
click at [925, 175] on span "Add (2) to Recruiting Round" at bounding box center [939, 177] width 97 height 12
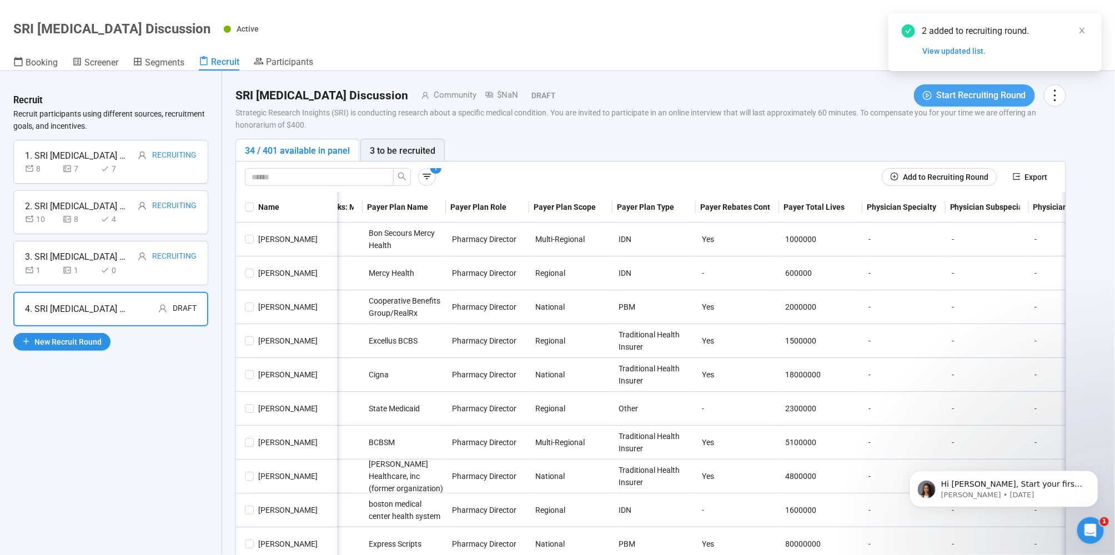
click at [985, 92] on span "Start Recruiting Round" at bounding box center [981, 95] width 90 height 14
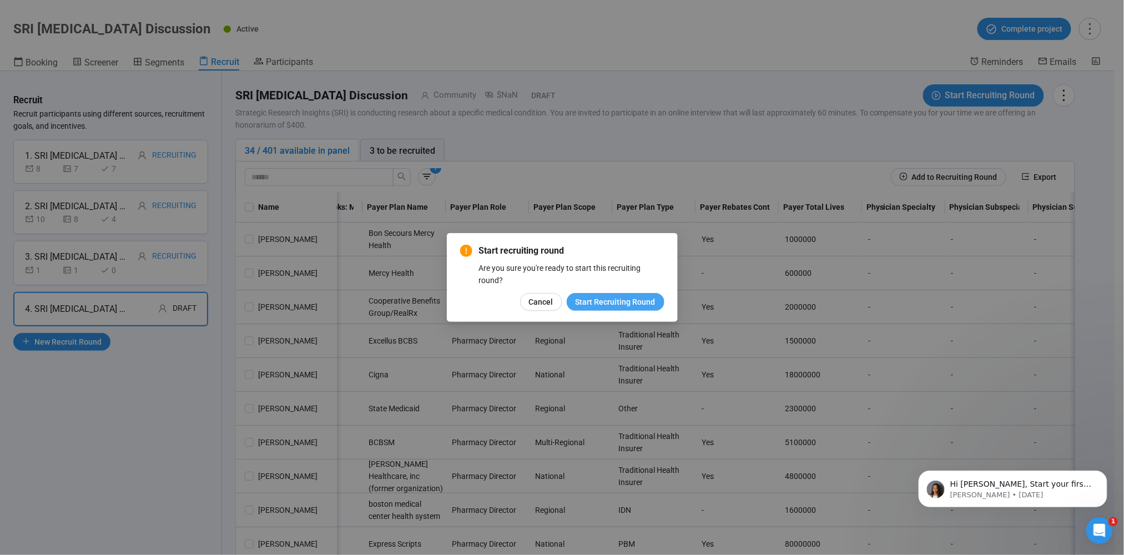
click at [610, 300] on span "Start Recruiting Round" at bounding box center [616, 302] width 80 height 12
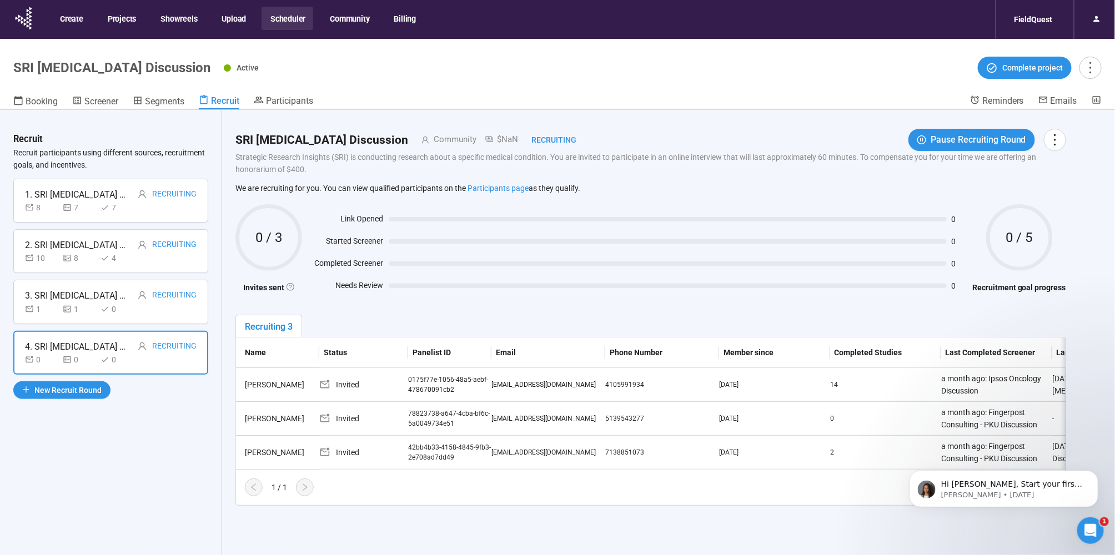
click at [285, 12] on button "Scheduler" at bounding box center [287, 18] width 52 height 23
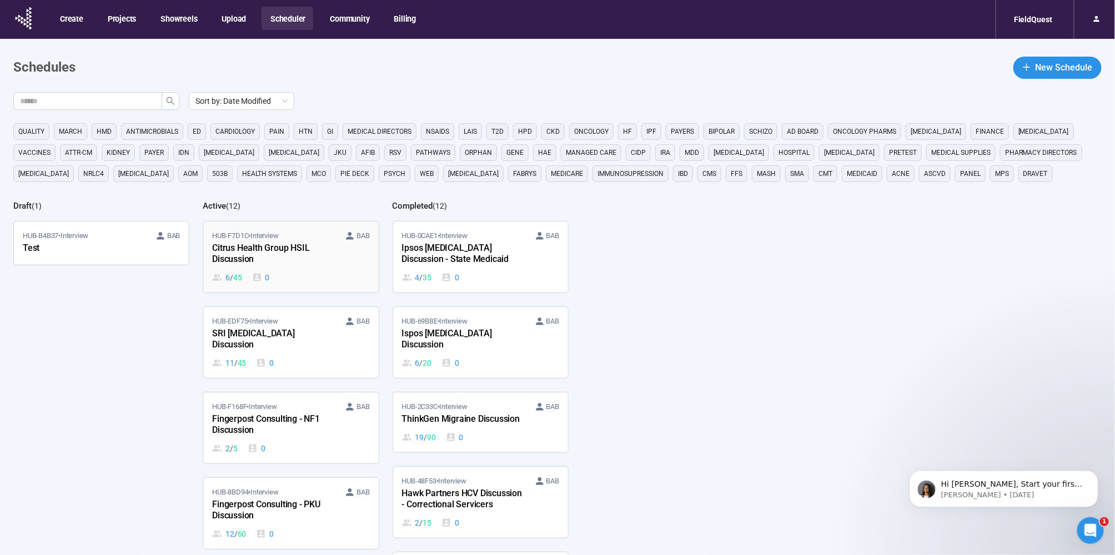
click at [249, 265] on div "Citrus Health Group HSIL Discussion" at bounding box center [273, 254] width 122 height 26
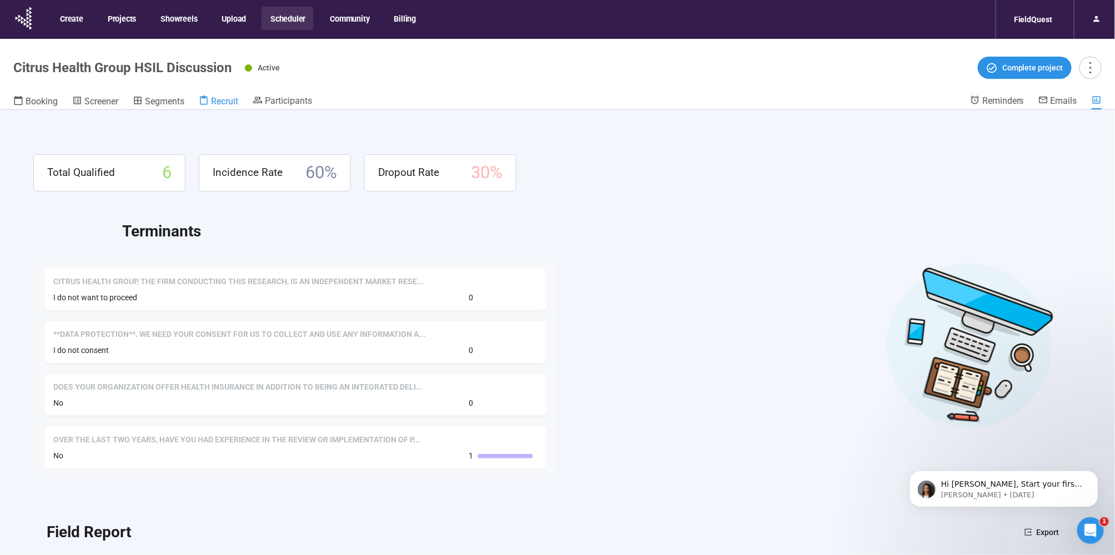
click at [235, 102] on span "Recruit" at bounding box center [224, 101] width 27 height 11
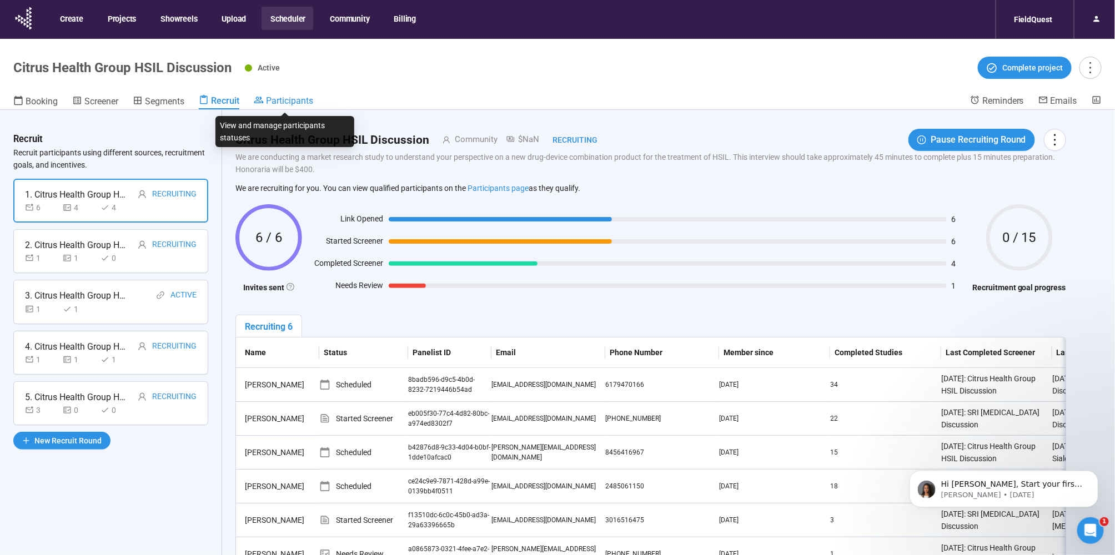
click at [280, 99] on span "Participants" at bounding box center [289, 100] width 47 height 11
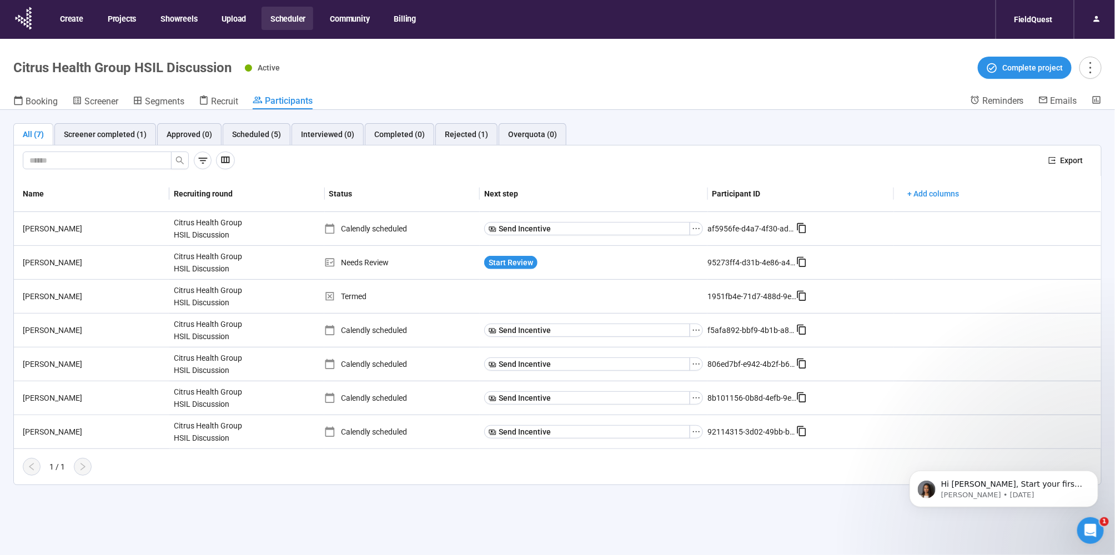
click at [294, 23] on button "Scheduler" at bounding box center [287, 18] width 52 height 23
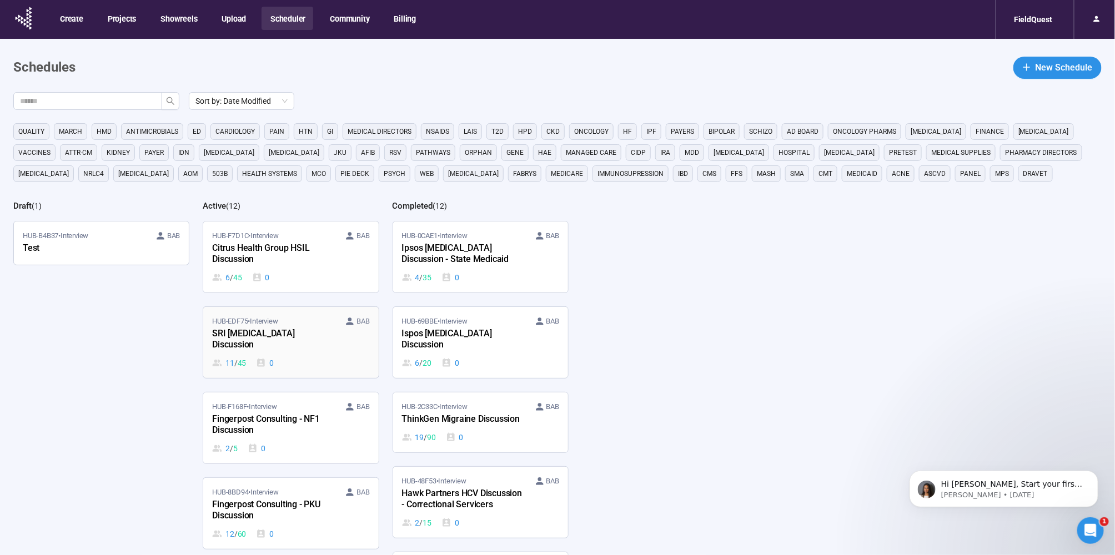
click at [279, 332] on div "SRI [MEDICAL_DATA] Discussion" at bounding box center [273, 340] width 122 height 26
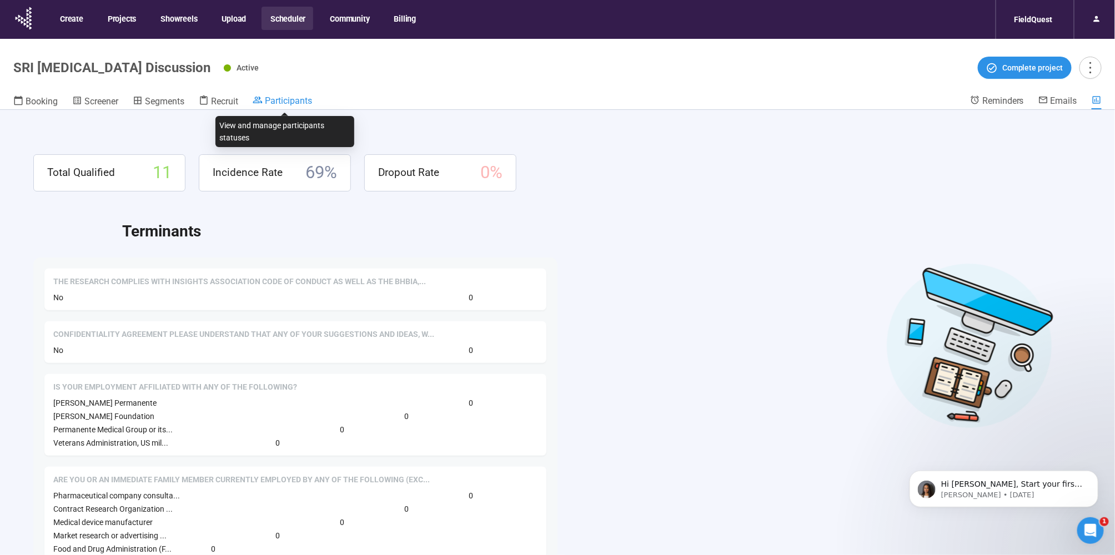
click at [271, 98] on span "Participants" at bounding box center [288, 100] width 47 height 11
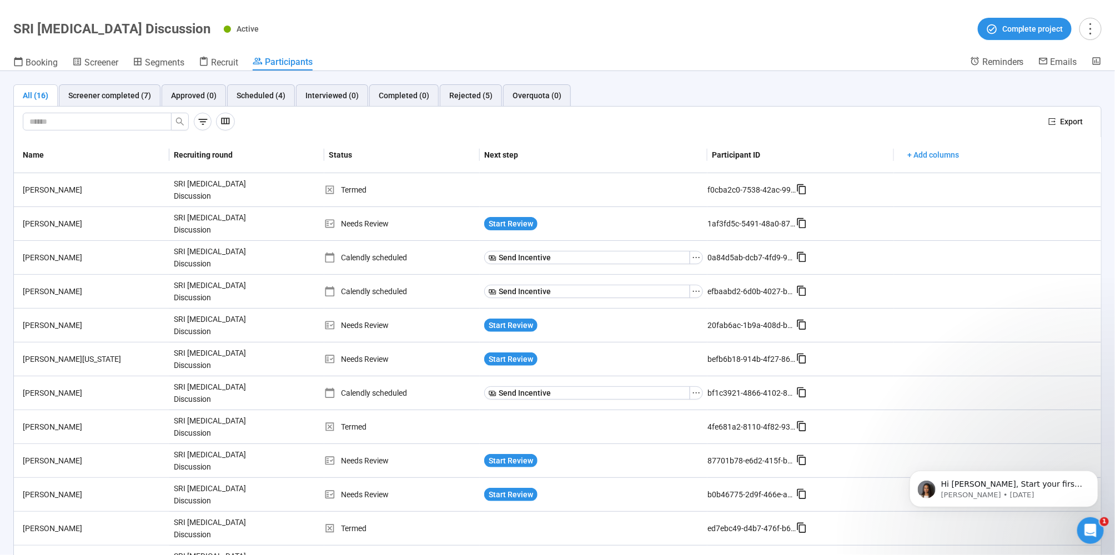
click at [282, 128] on div at bounding box center [531, 122] width 1016 height 18
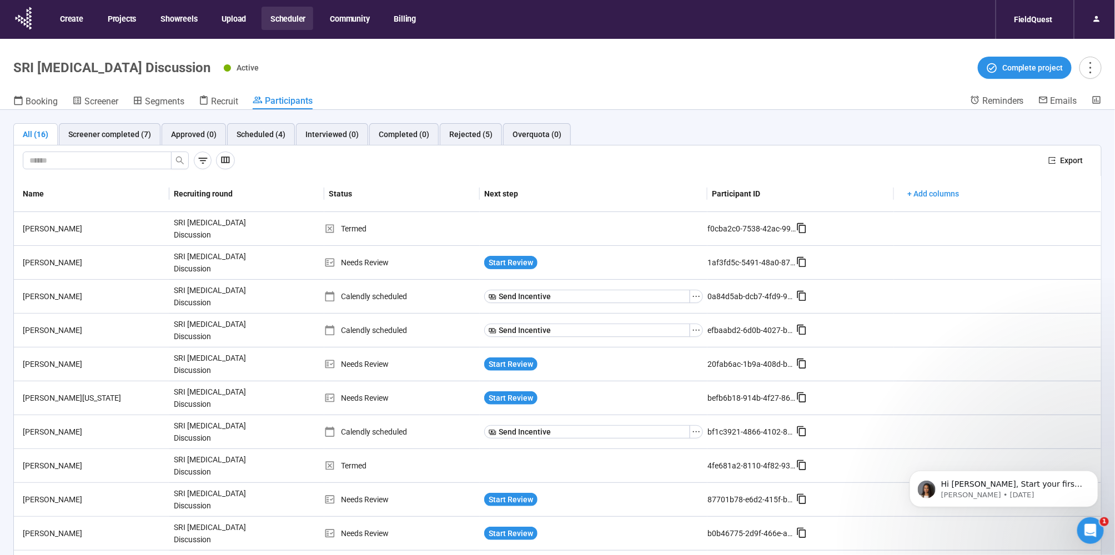
click at [293, 18] on button "Scheduler" at bounding box center [287, 18] width 52 height 23
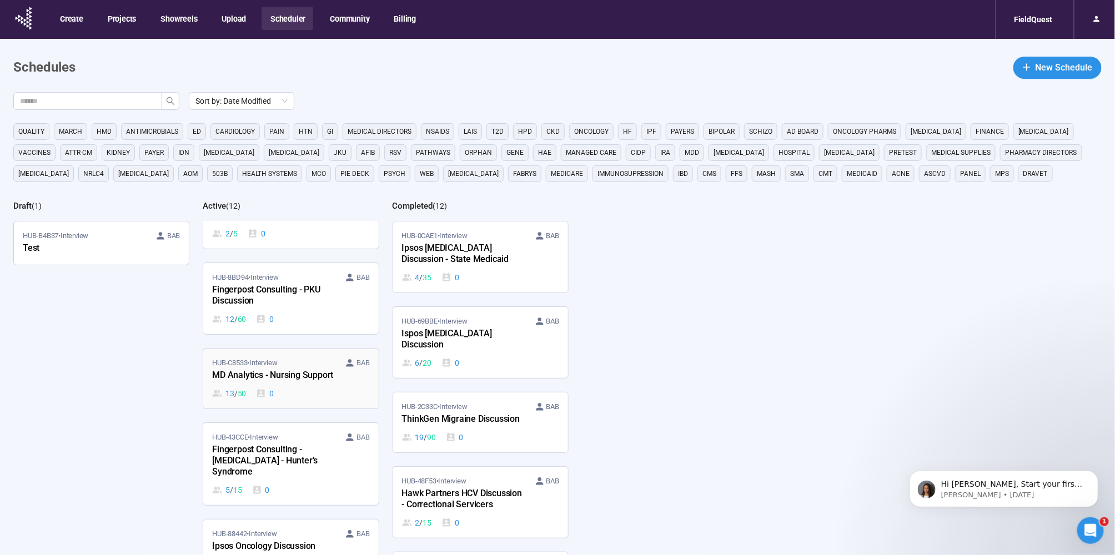
scroll to position [215, 0]
click at [276, 372] on div "HUB-C8533 • Interview BAB MD Analytics - Nursing Support 13 / 50 0" at bounding box center [290, 378] width 157 height 42
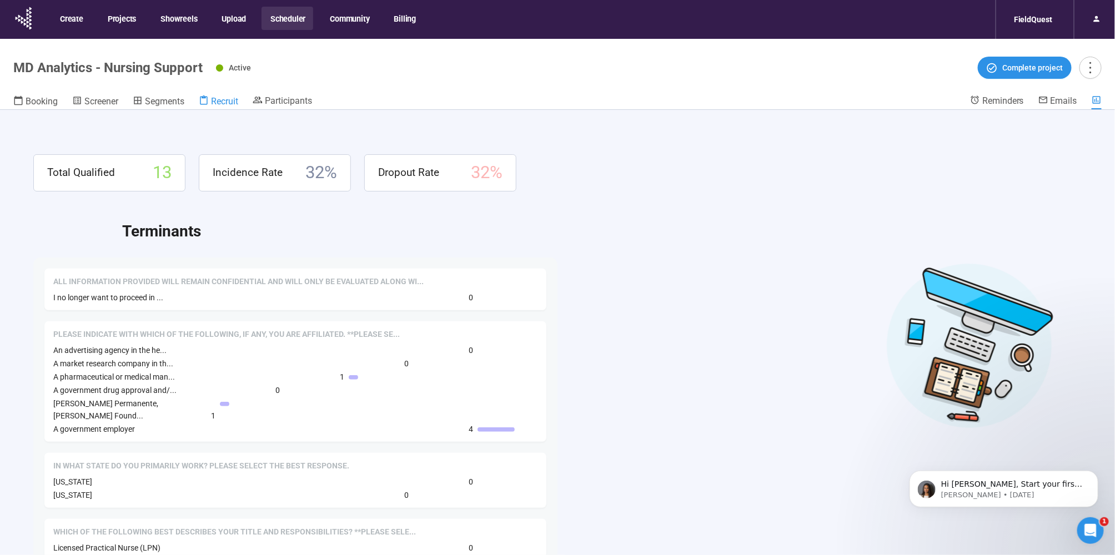
click at [231, 102] on span "Recruit" at bounding box center [224, 101] width 27 height 11
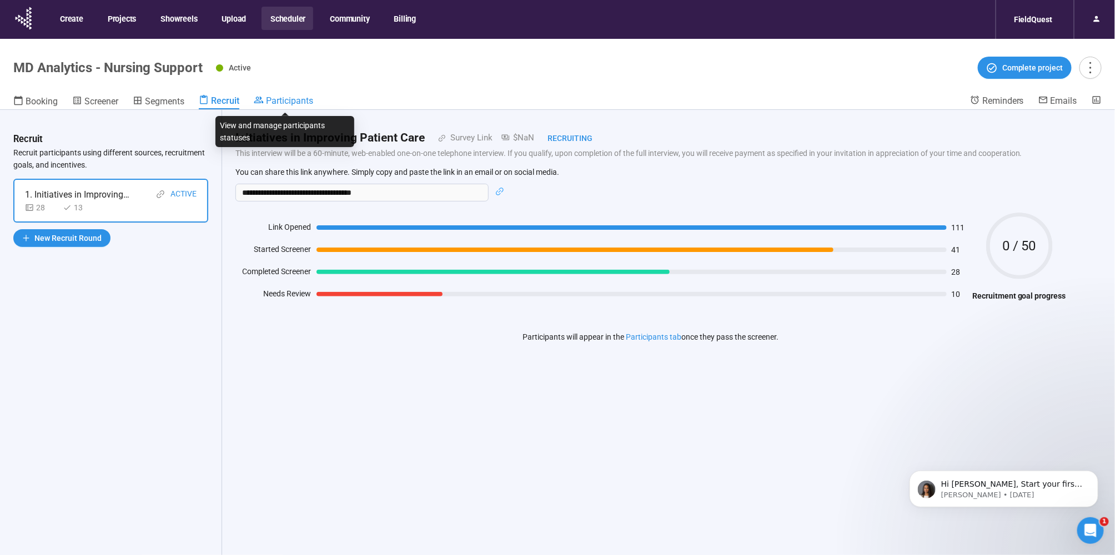
click at [291, 97] on span "Participants" at bounding box center [289, 100] width 47 height 11
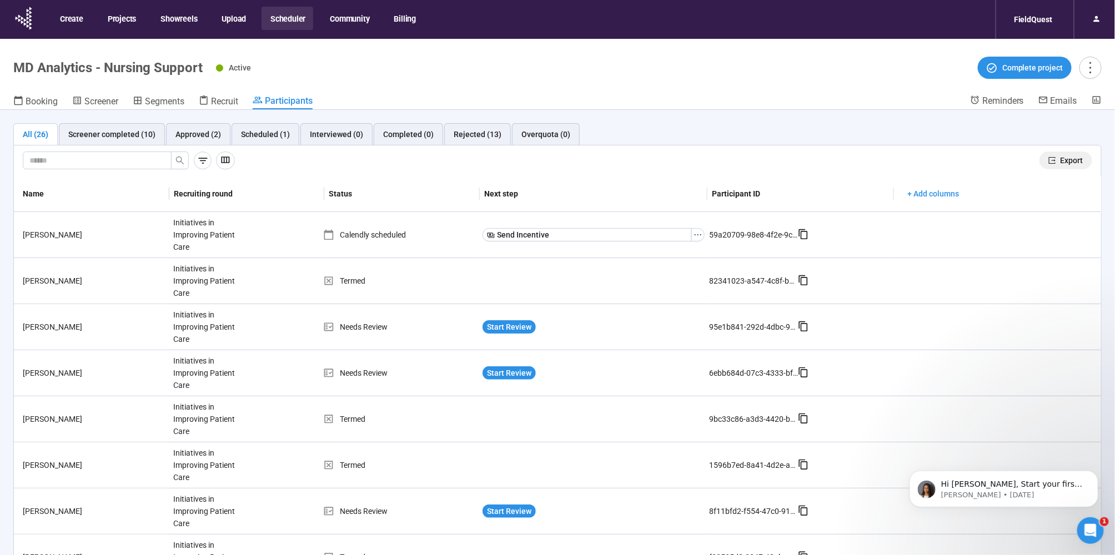
click at [1050, 160] on button "Export" at bounding box center [1065, 161] width 53 height 18
